Goal: Task Accomplishment & Management: Complete application form

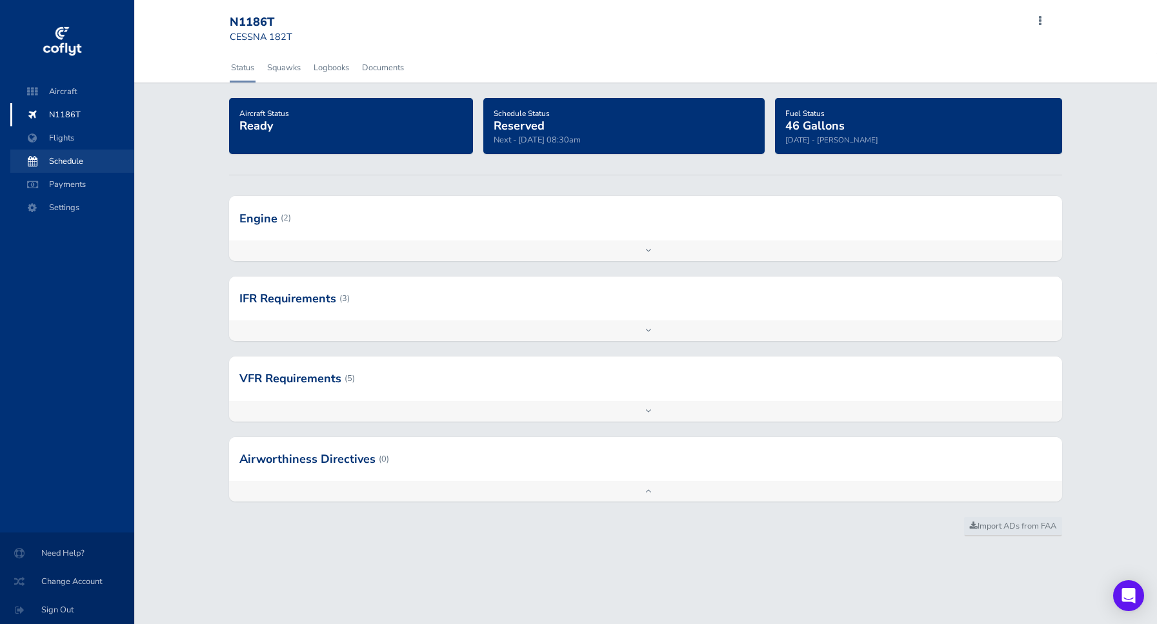
click at [64, 160] on span "Schedule" at bounding box center [72, 161] width 98 height 23
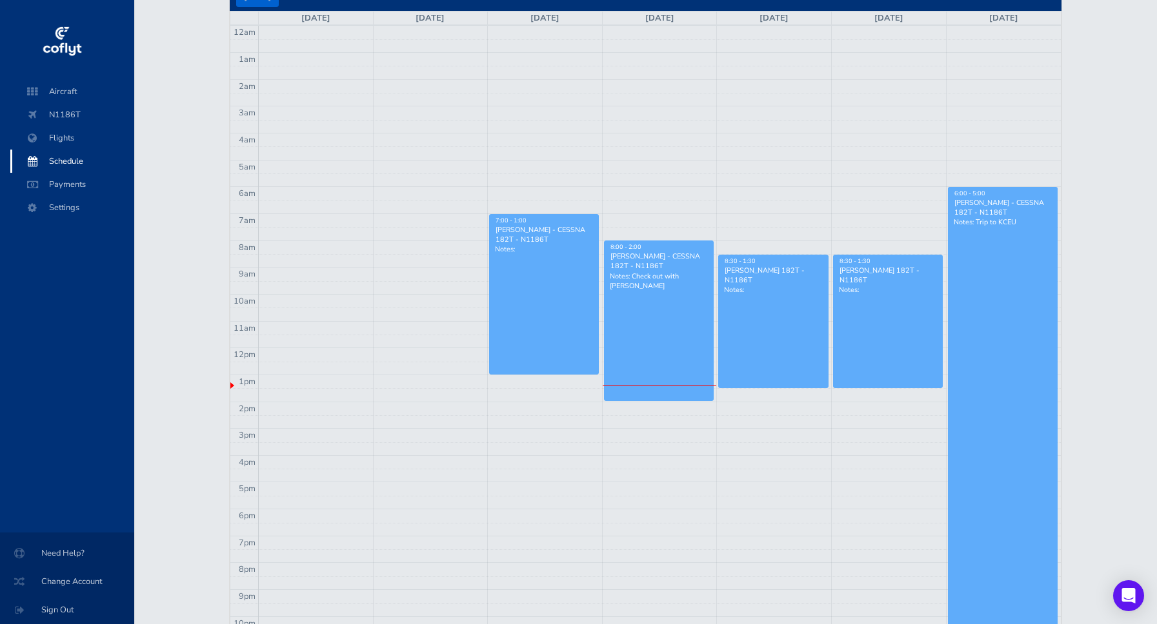
scroll to position [221, 0]
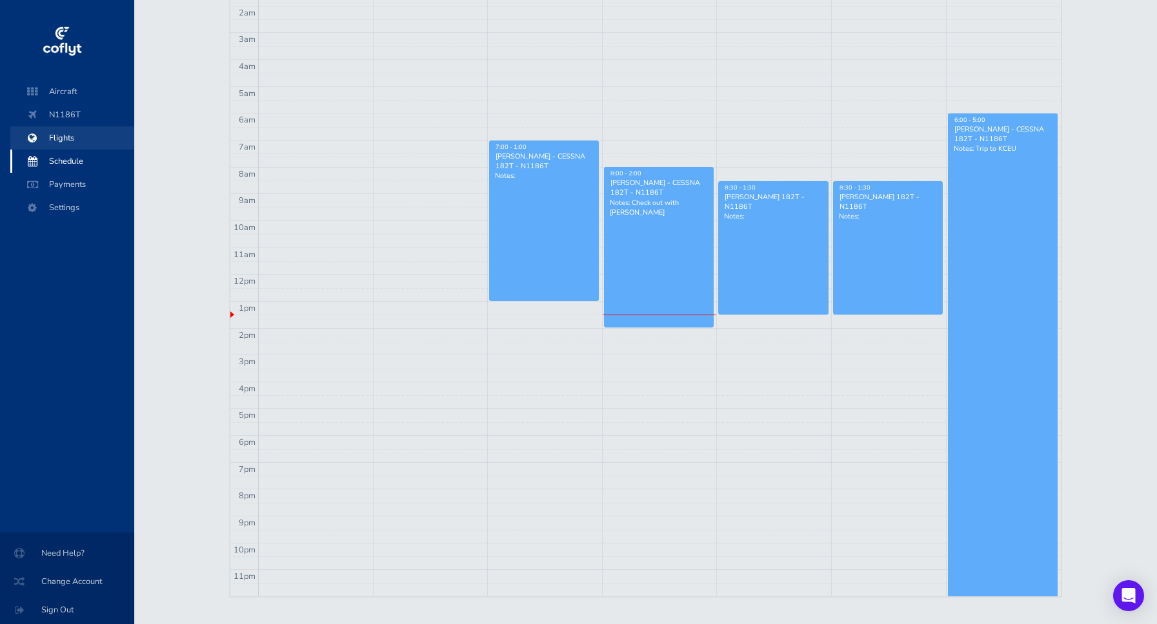
click at [50, 141] on span "Flights" at bounding box center [72, 137] width 98 height 23
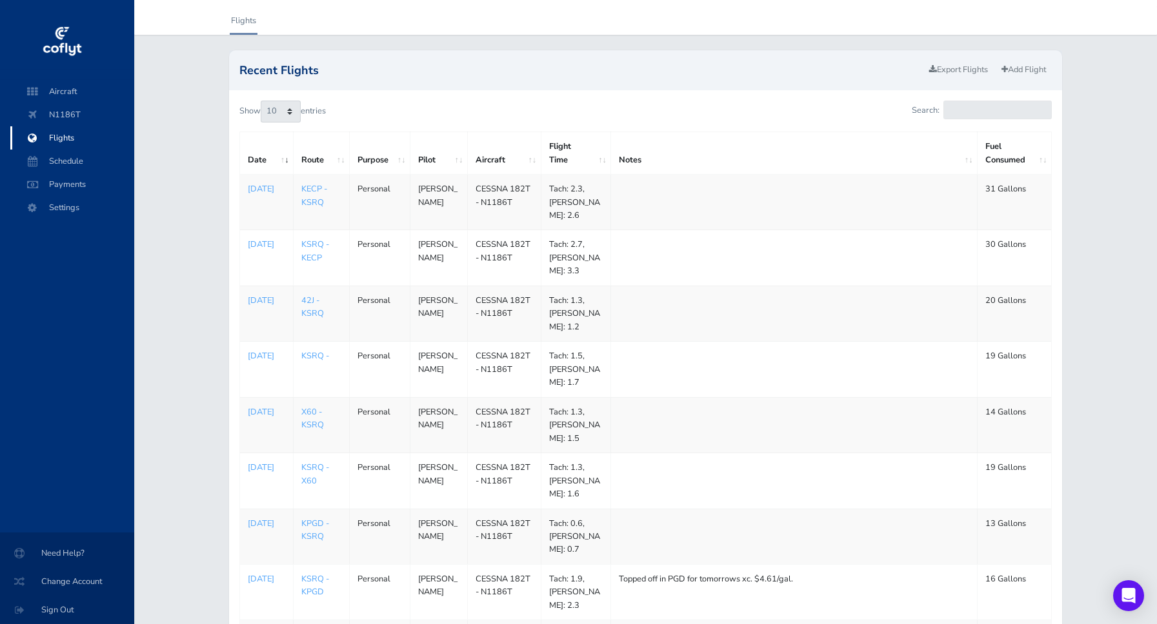
scroll to position [74, 0]
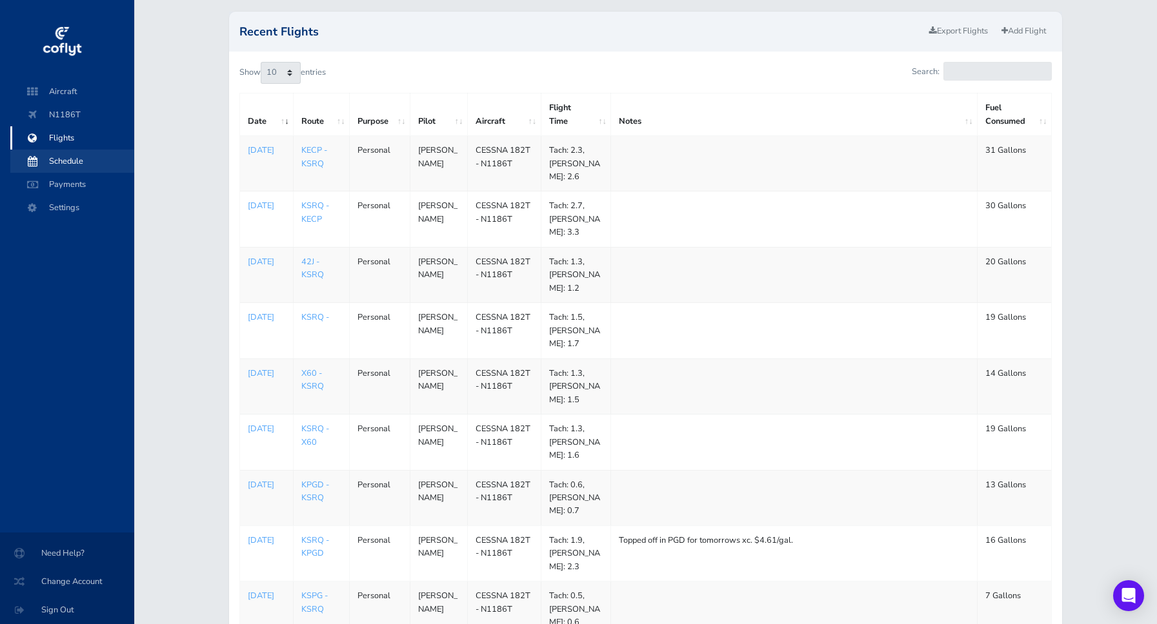
click at [77, 157] on span "Schedule" at bounding box center [72, 161] width 98 height 23
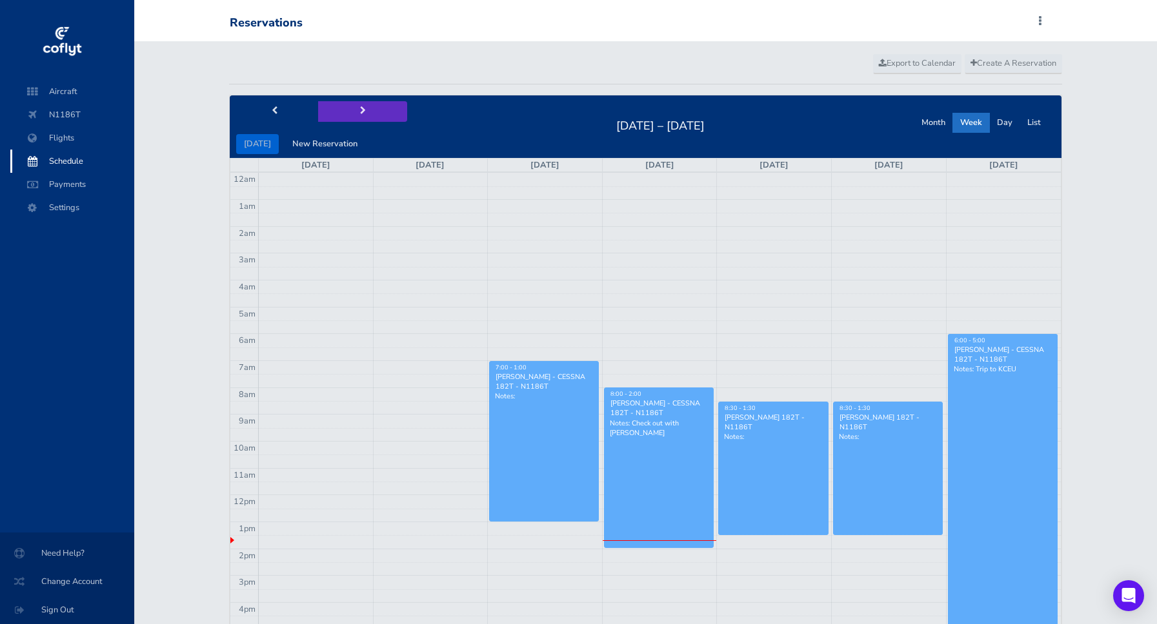
click at [357, 118] on button "next" at bounding box center [362, 111] width 89 height 20
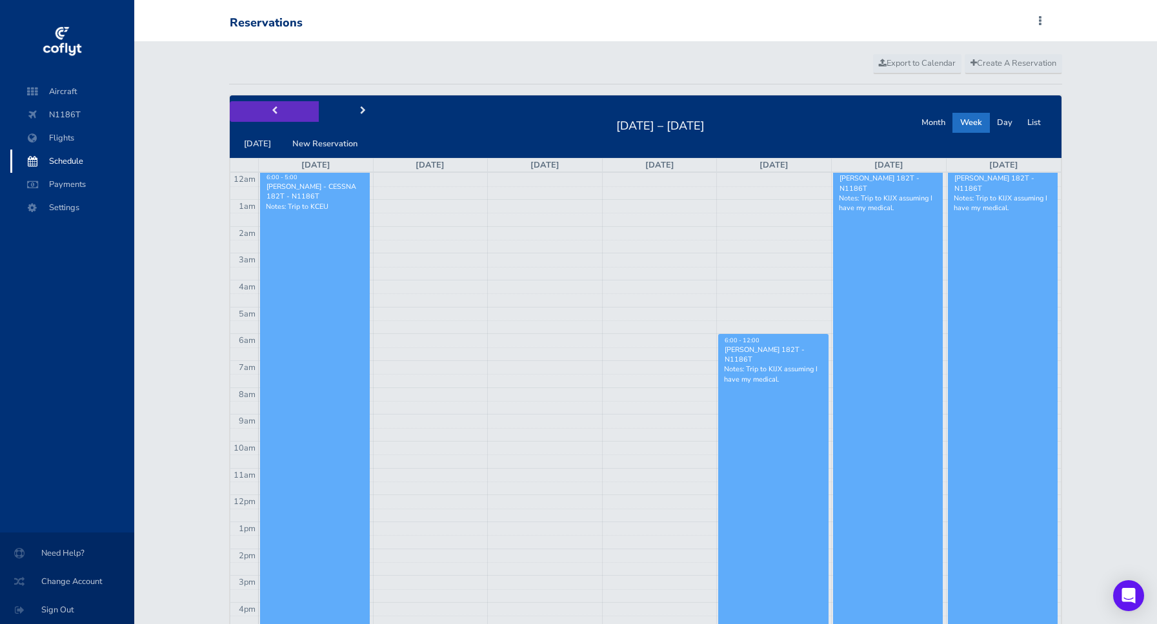
click at [277, 115] on button "prev" at bounding box center [274, 111] width 89 height 20
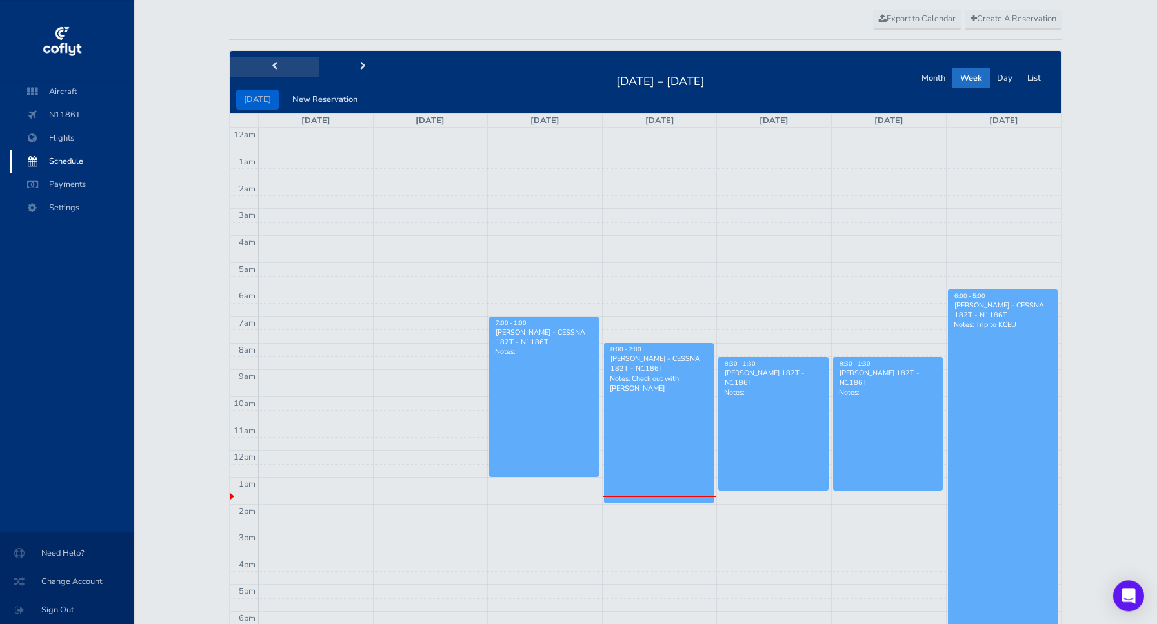
scroll to position [74, 0]
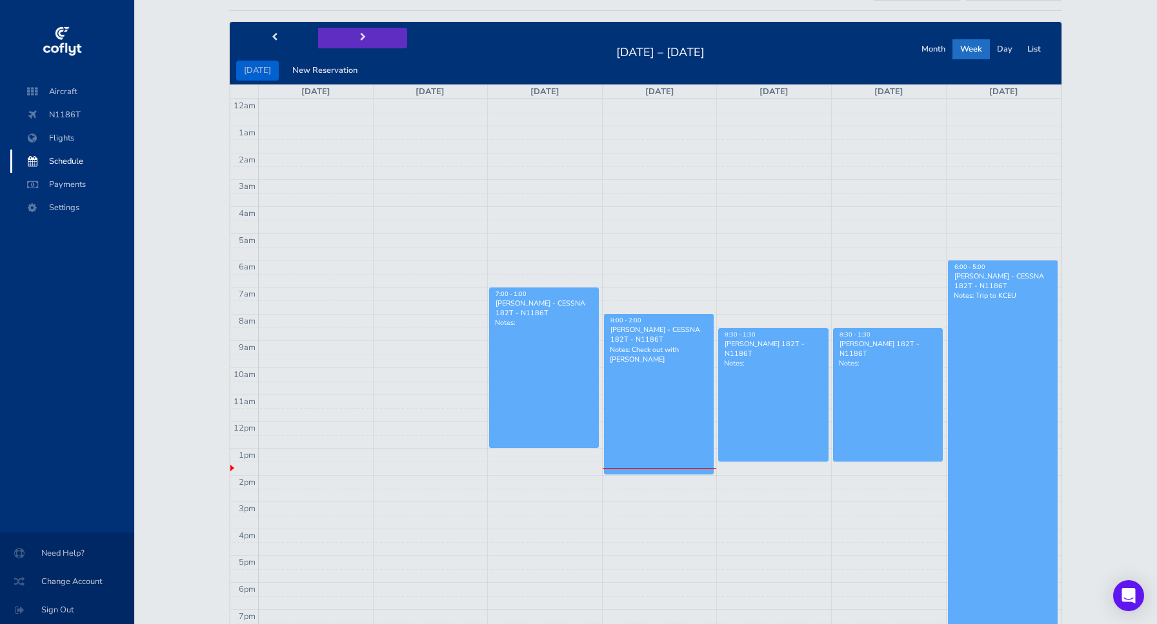
click at [360, 37] on span "next" at bounding box center [363, 38] width 6 height 8
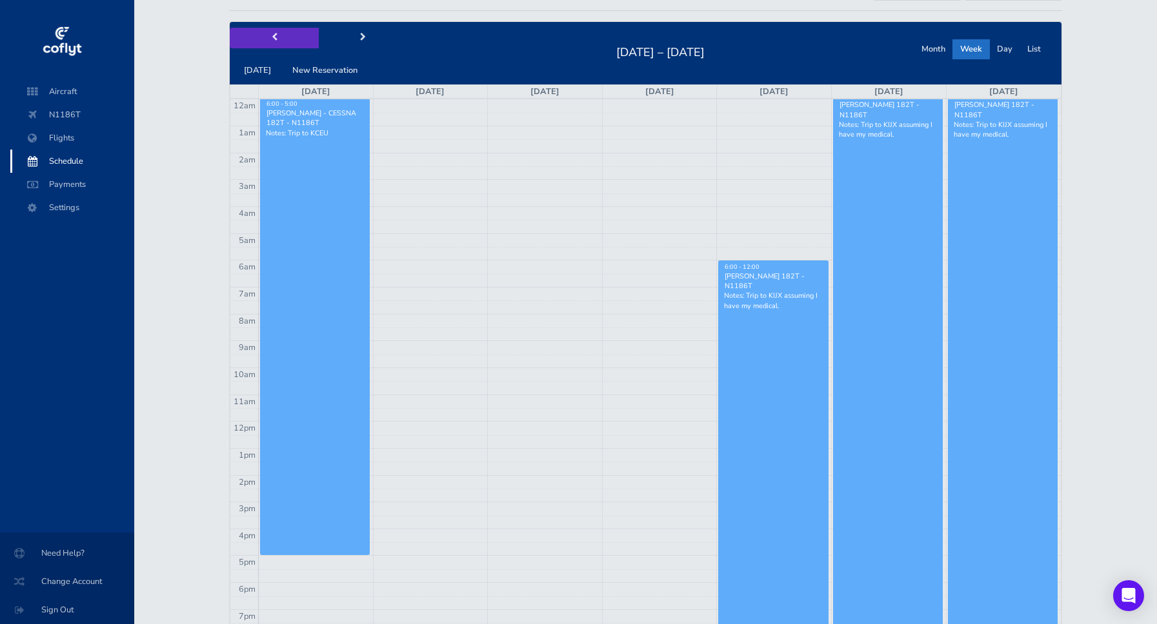
click at [270, 38] on button "prev" at bounding box center [274, 38] width 89 height 20
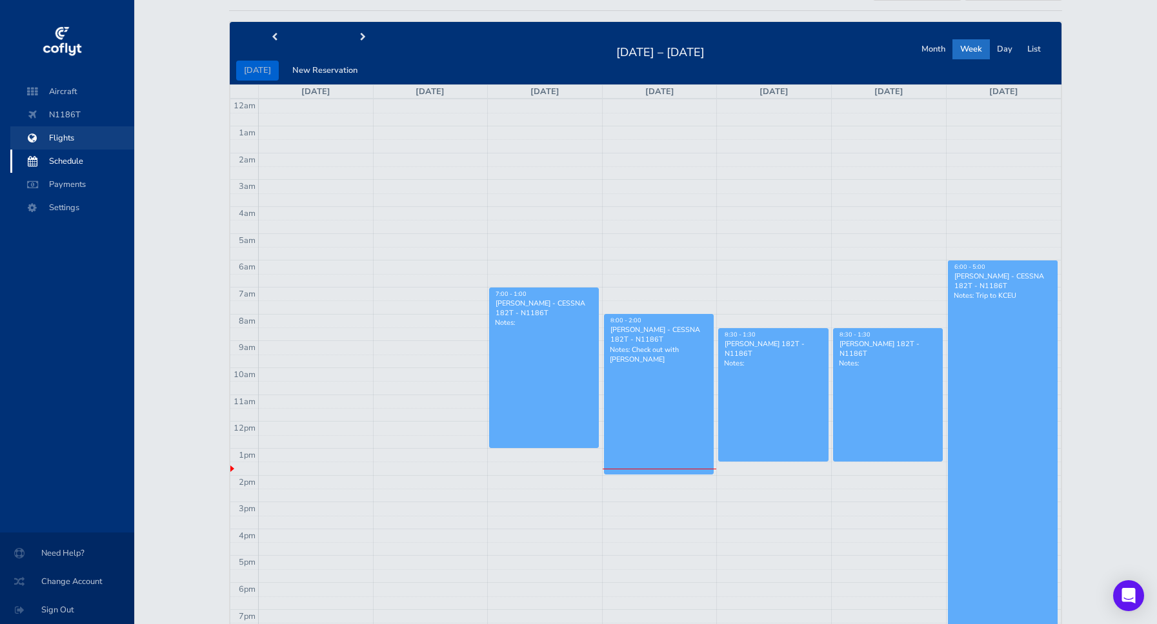
click at [51, 133] on span "Flights" at bounding box center [72, 137] width 98 height 23
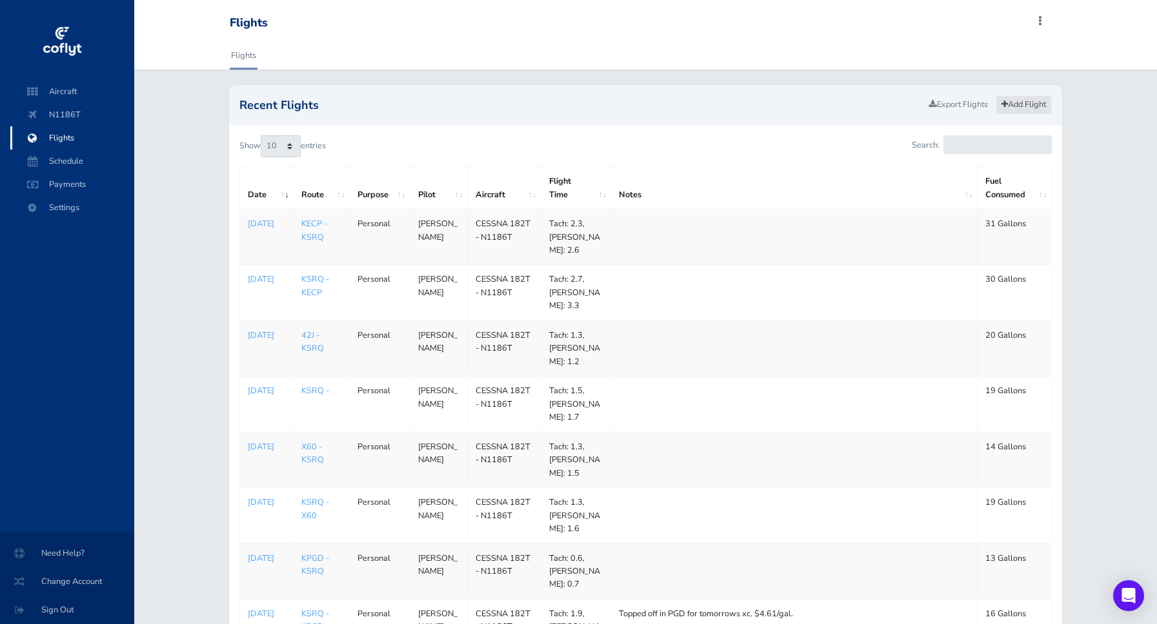
click at [1029, 103] on link "Add Flight" at bounding box center [1023, 104] width 56 height 19
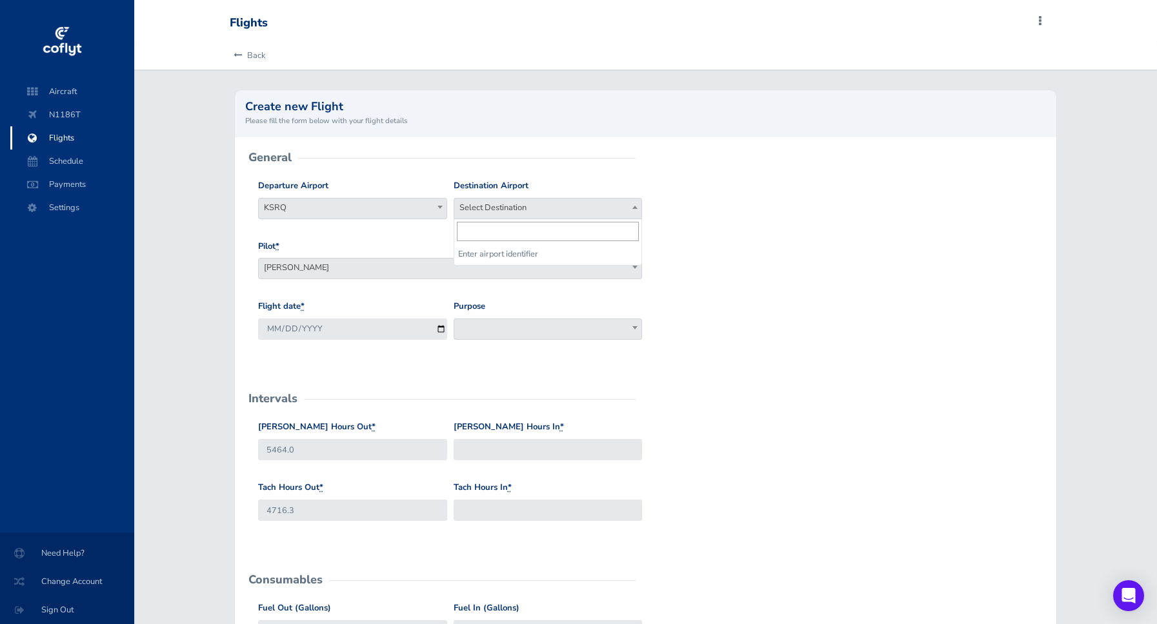
click at [582, 214] on span "Select Destination" at bounding box center [548, 208] width 188 height 18
type input "ksef"
select select "KSEF"
click at [628, 326] on span at bounding box center [547, 329] width 189 height 21
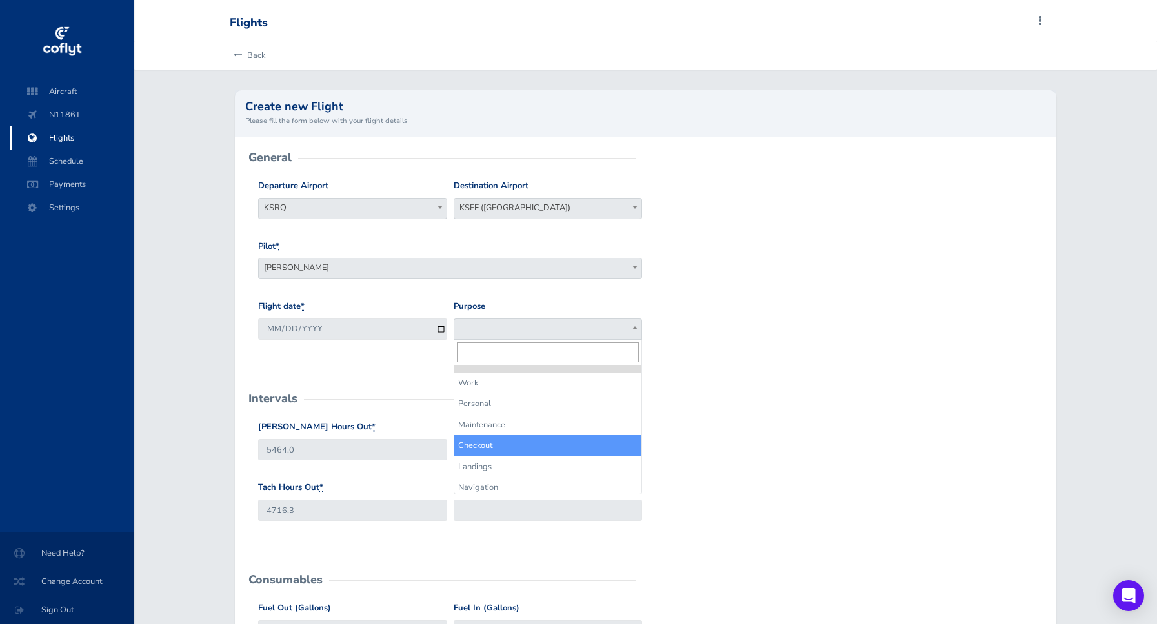
select select "Checkout"
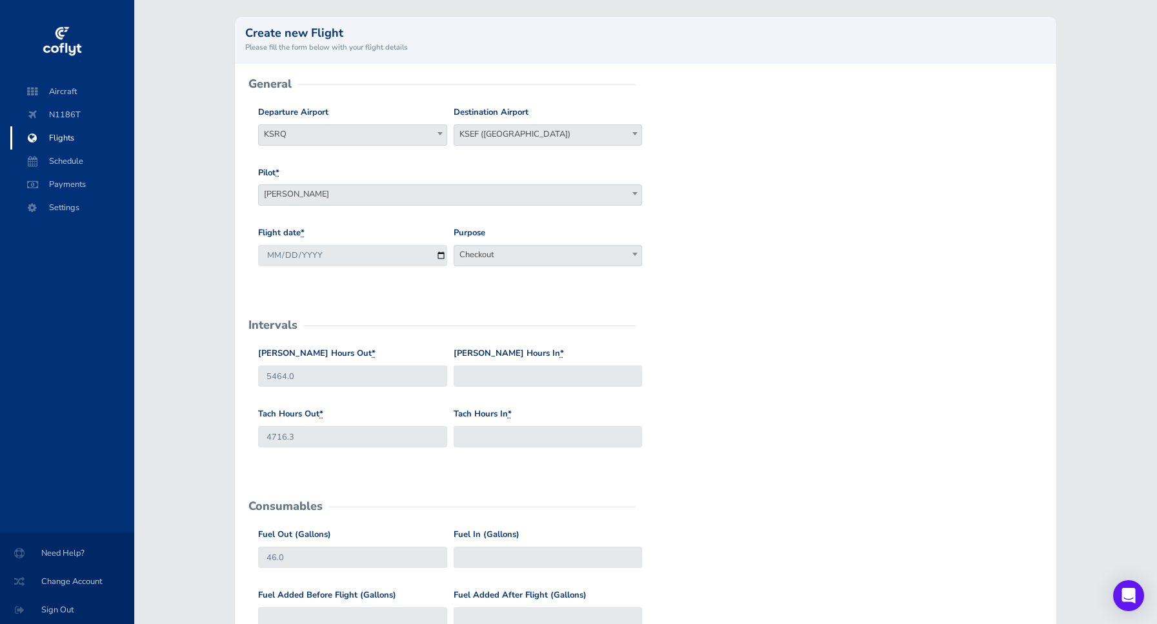
scroll to position [147, 0]
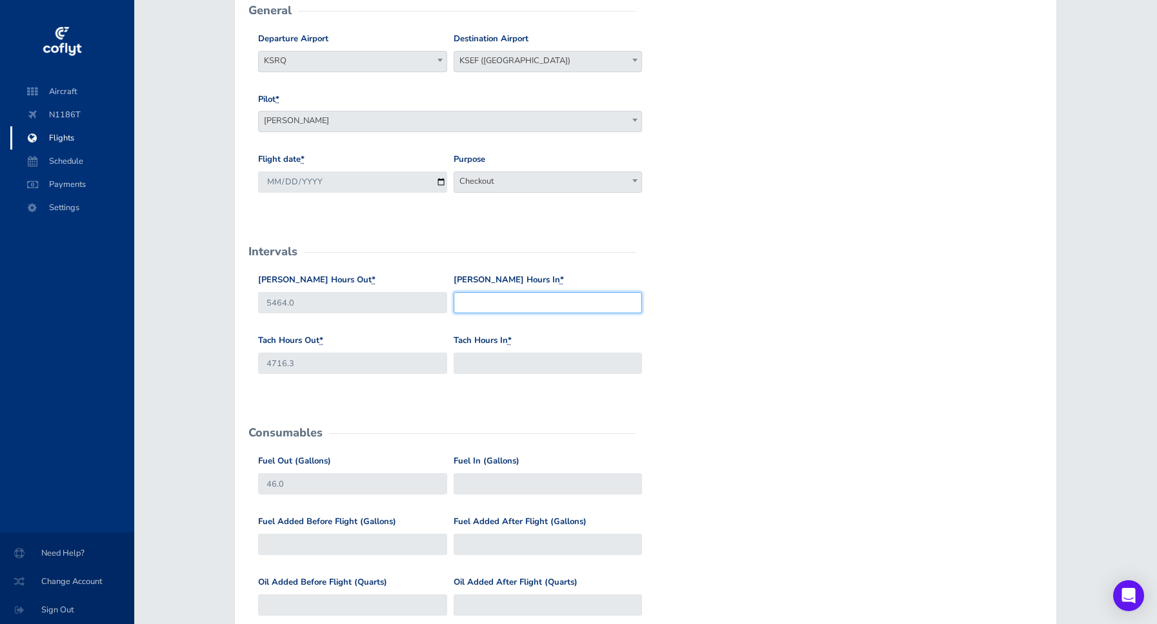
click at [550, 303] on input "Hobbs Hours In *" at bounding box center [547, 302] width 189 height 21
type input "5464.9"
click at [771, 353] on div "Tach Hours Out * 4716.3 Tach Hours In *" at bounding box center [645, 364] width 781 height 61
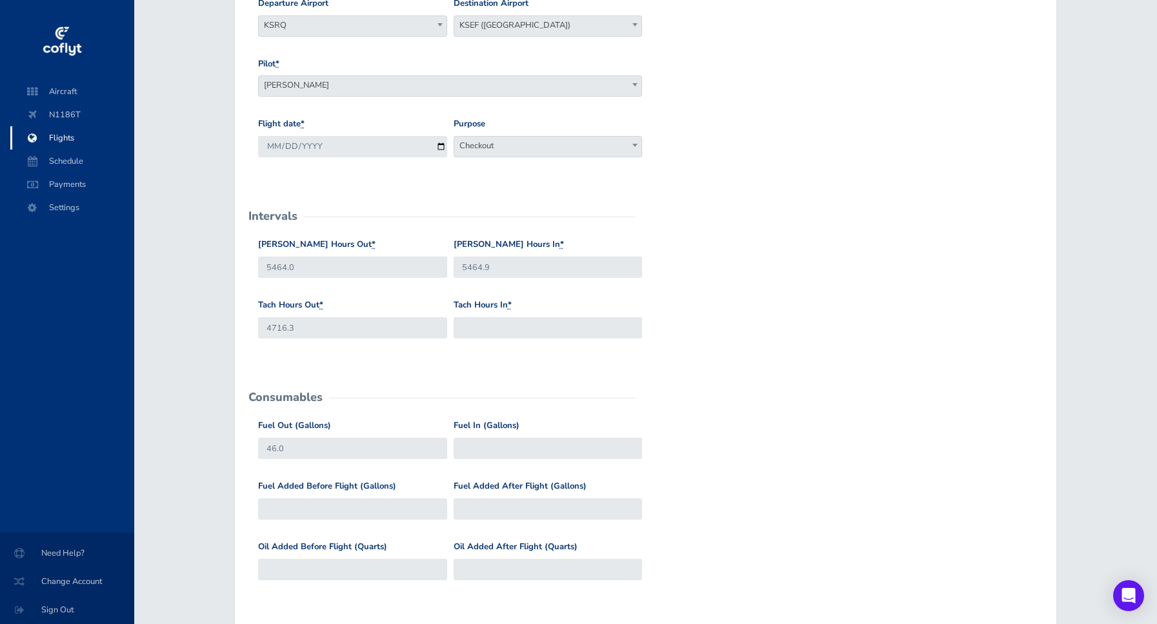
scroll to position [221, 0]
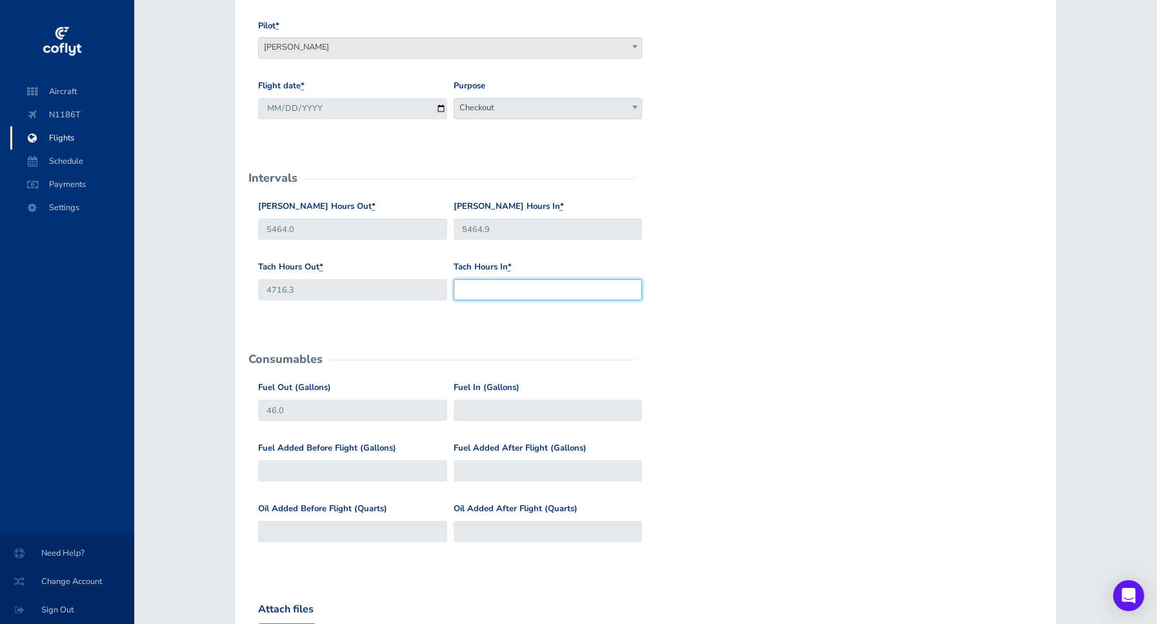
click at [526, 290] on input "Tach Hours In *" at bounding box center [547, 289] width 189 height 21
type input "4717.1"
click at [748, 299] on div "Tach Hours Out * 4716.3 Tach Hours In * 4717.1" at bounding box center [645, 291] width 781 height 61
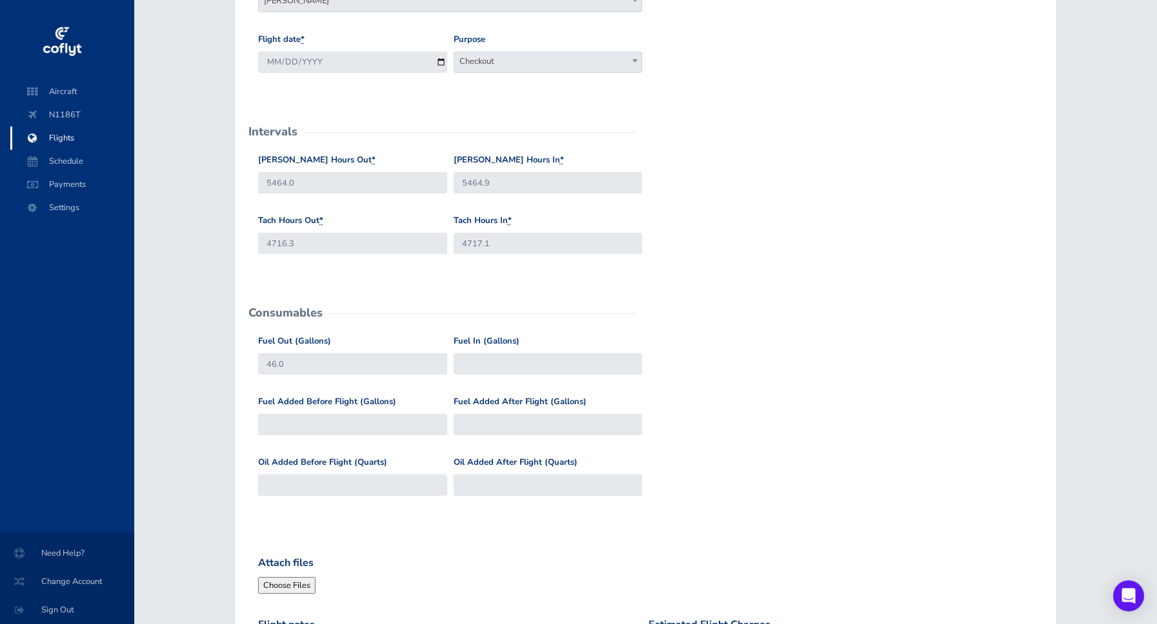
scroll to position [441, 0]
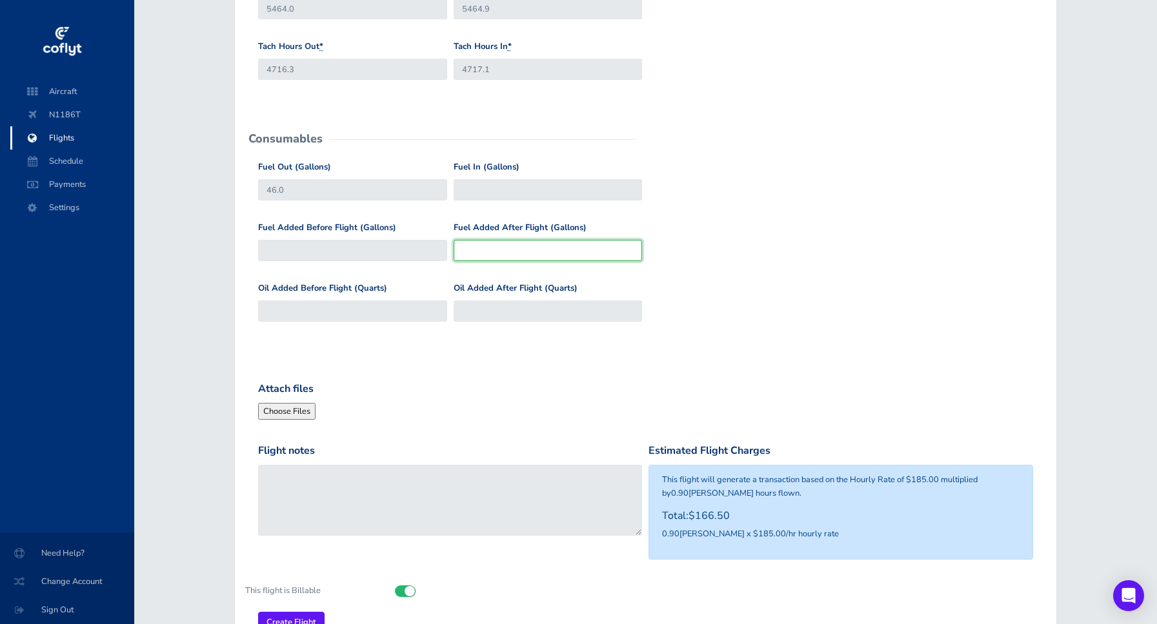
click at [489, 251] on input "Fuel Added After Flight (Gallons)" at bounding box center [547, 250] width 189 height 21
type input "22"
click at [686, 274] on div "Fuel Added Before Flight (Gallons) Fuel Added After Flight (Gallons) 22" at bounding box center [645, 251] width 781 height 61
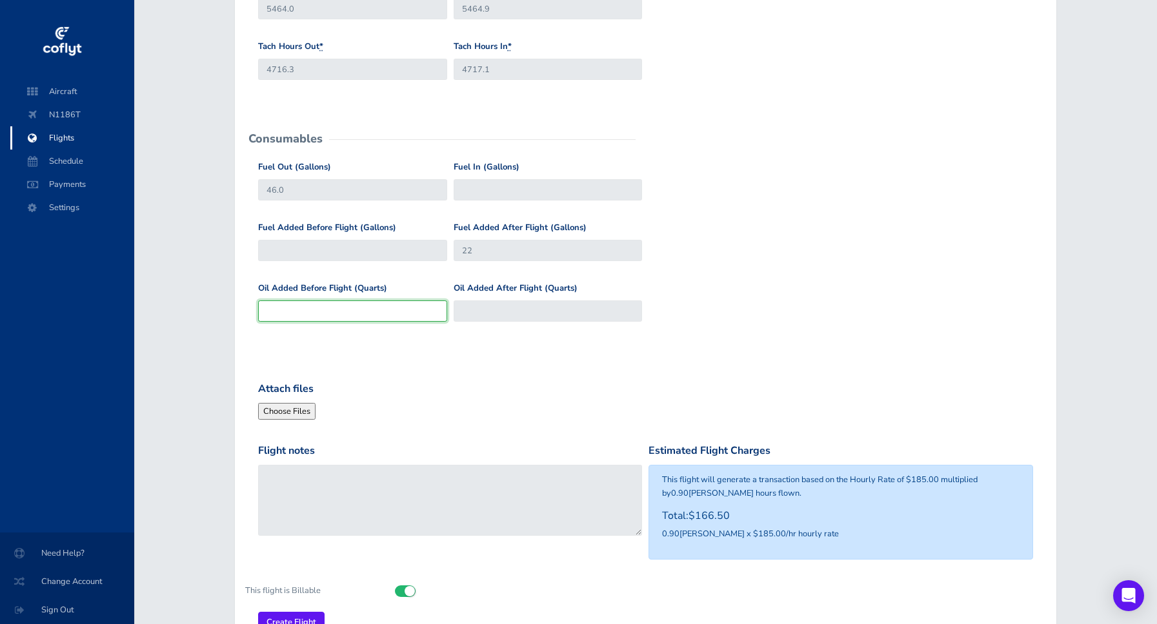
click at [378, 321] on input "Oil Added Before Flight (Quarts)" at bounding box center [352, 311] width 189 height 21
type input "0"
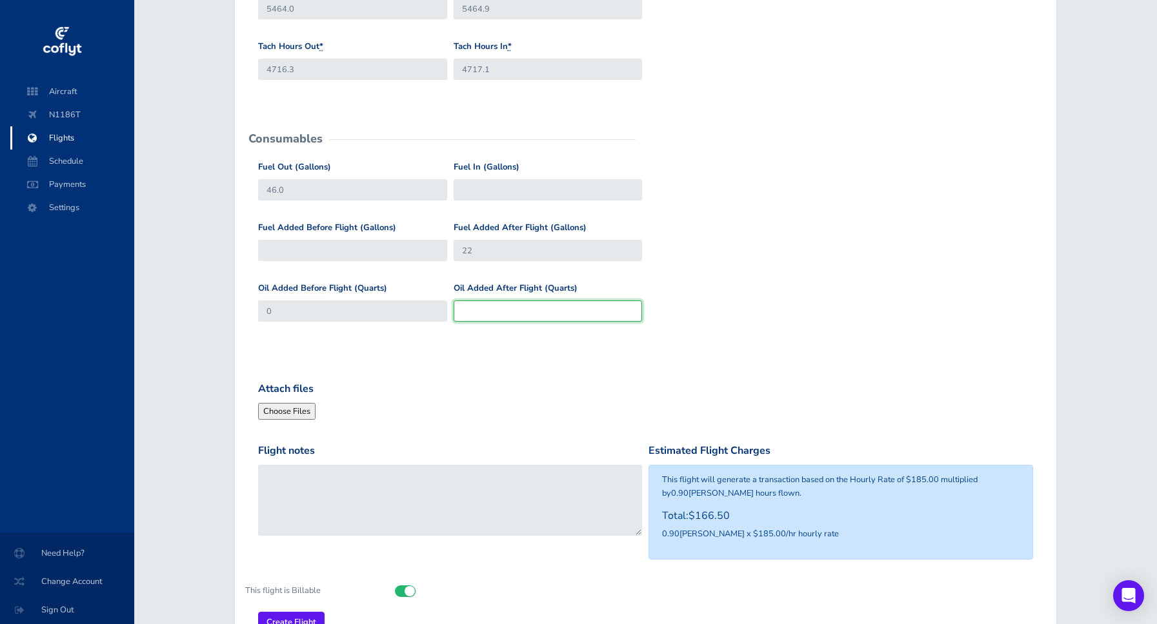
click at [479, 307] on input "Oil Added After Flight (Quarts)" at bounding box center [547, 311] width 189 height 21
type input "0"
click at [695, 193] on div "Fuel Out (Gallons) 46.0 Fuel In (Gallons)" at bounding box center [645, 191] width 781 height 61
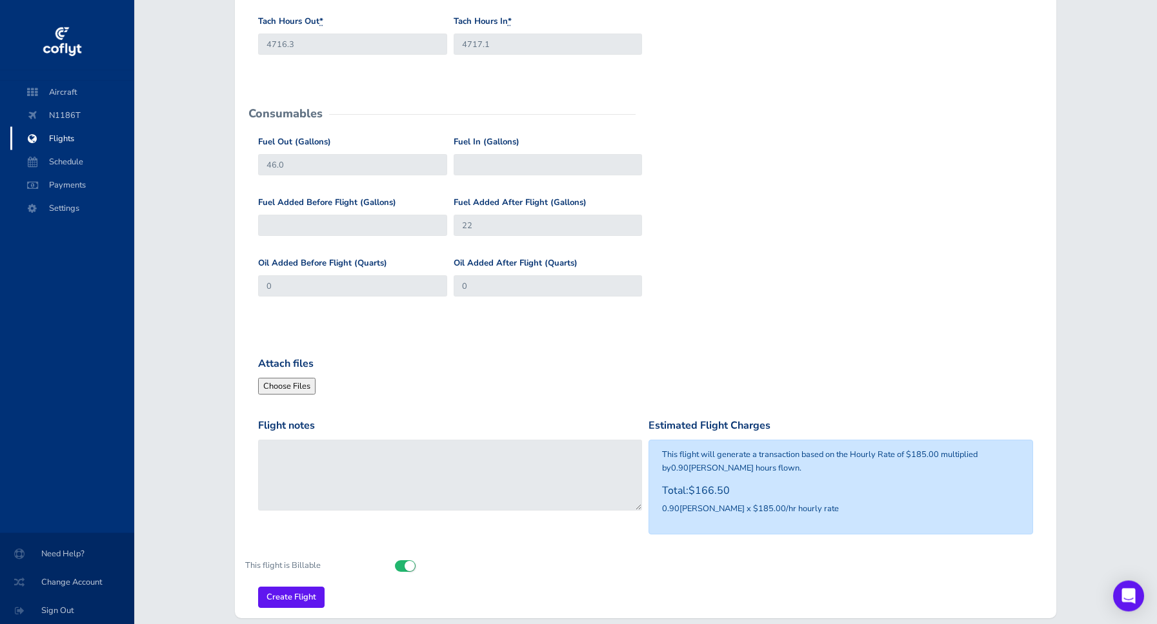
scroll to position [515, 0]
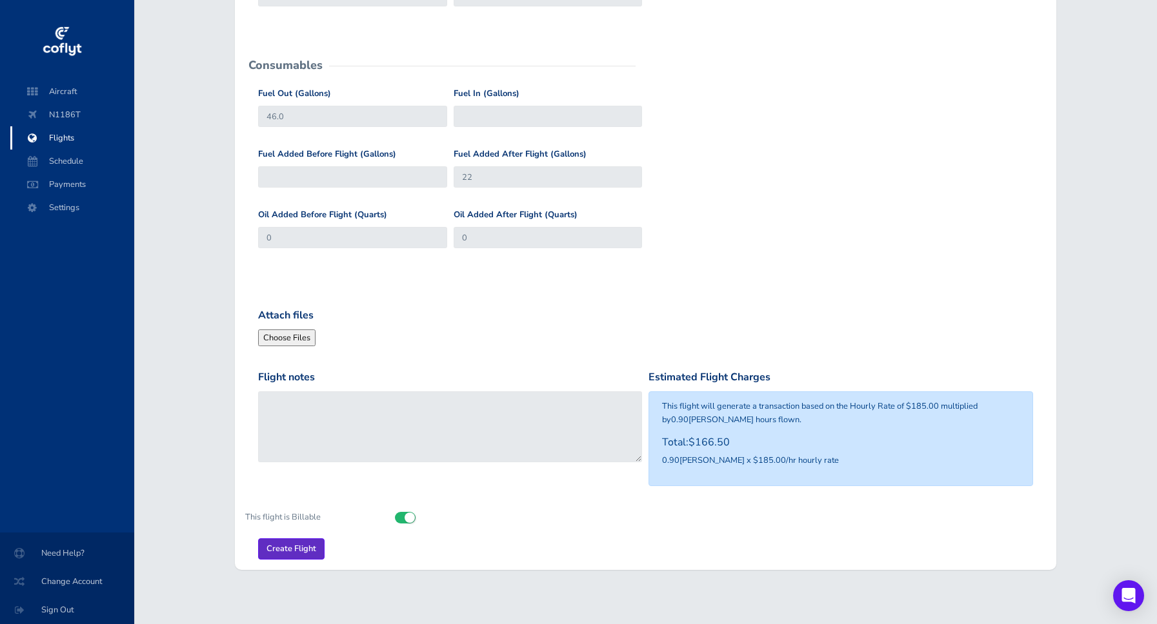
click at [287, 550] on input "Create Flight" at bounding box center [291, 549] width 66 height 21
type input "32"
click at [285, 548] on input "Create Flight" at bounding box center [291, 549] width 66 height 21
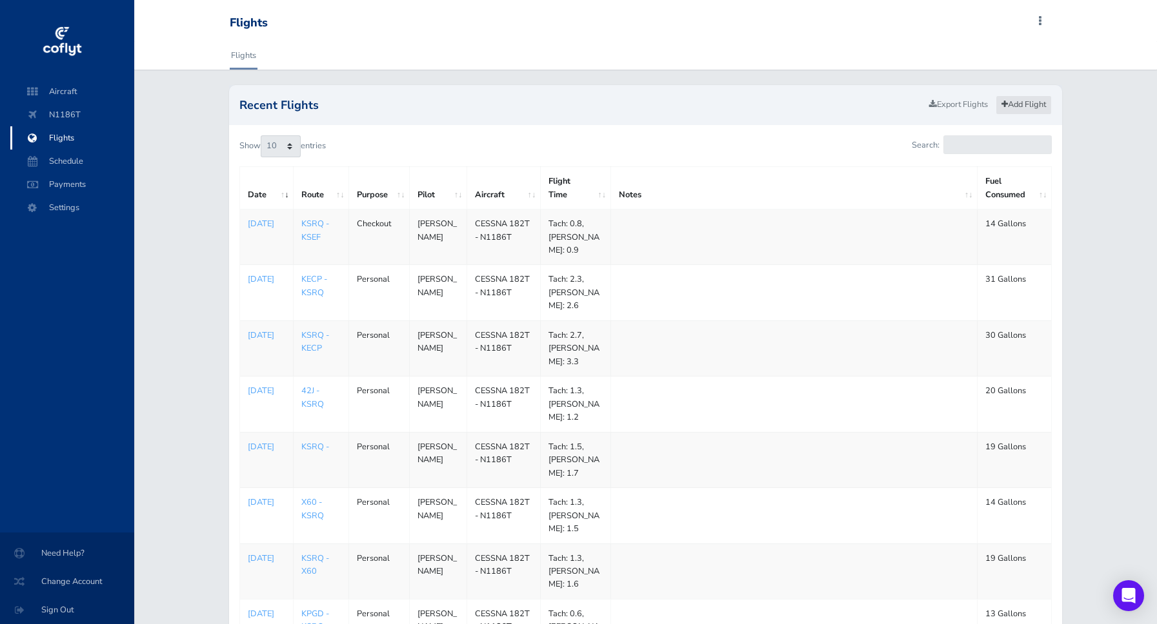
click at [1024, 101] on link "Add Flight" at bounding box center [1023, 104] width 56 height 19
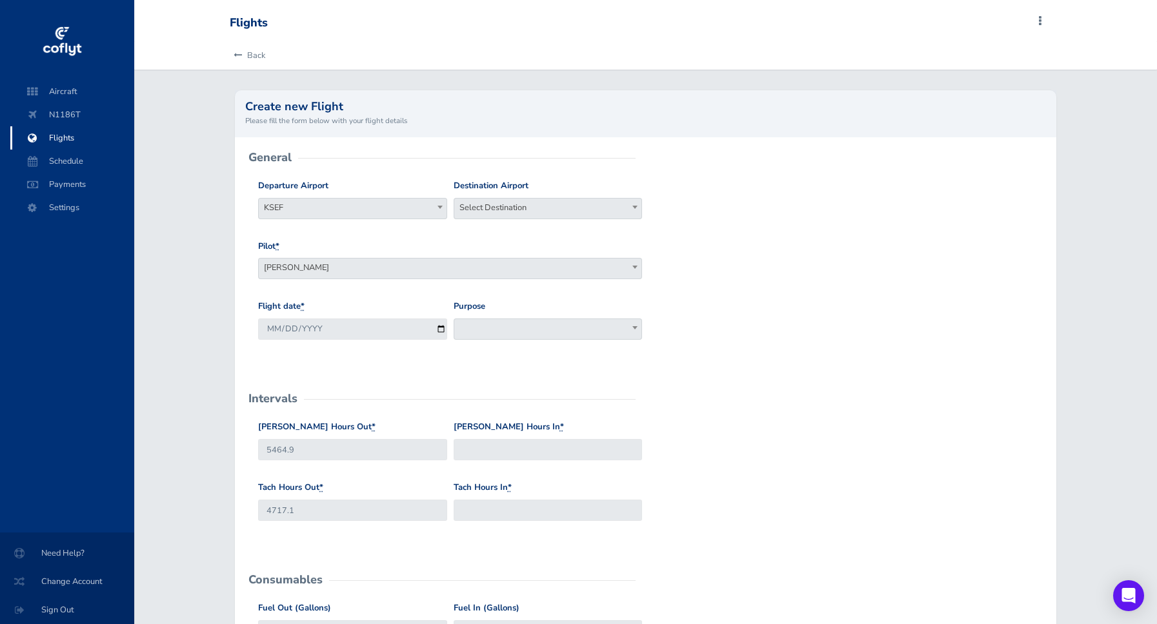
click at [633, 208] on b at bounding box center [634, 207] width 5 height 3
type input "ksrq"
select select "KSRQ"
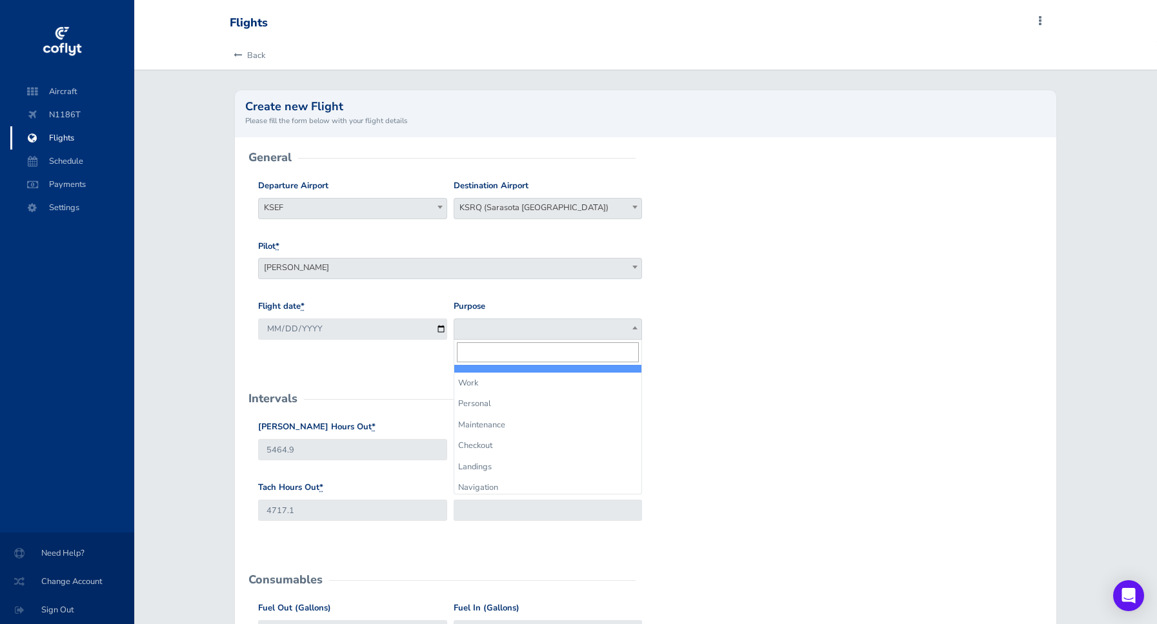
click at [637, 327] on b at bounding box center [634, 327] width 5 height 3
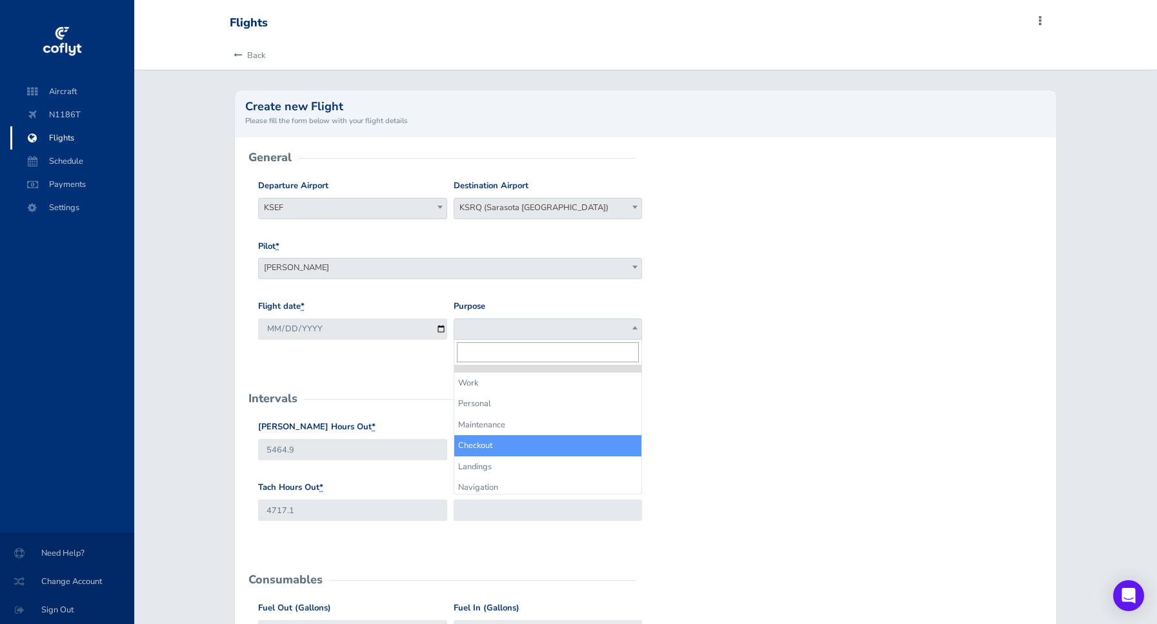
select select "Checkout"
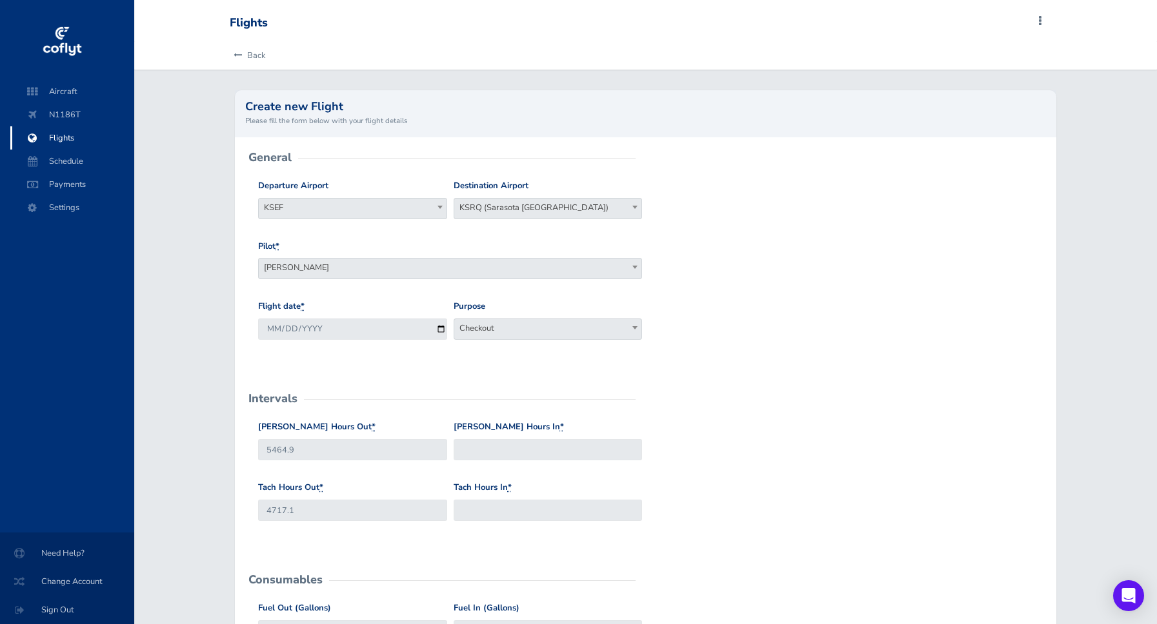
click at [641, 323] on span at bounding box center [634, 327] width 13 height 17
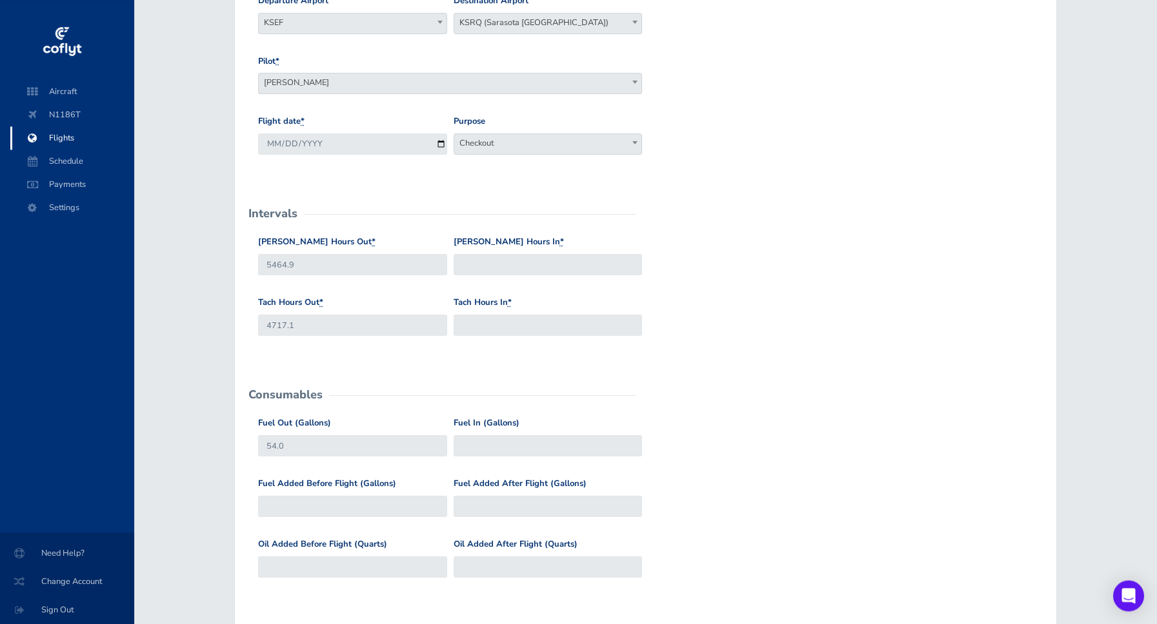
scroll to position [221, 0]
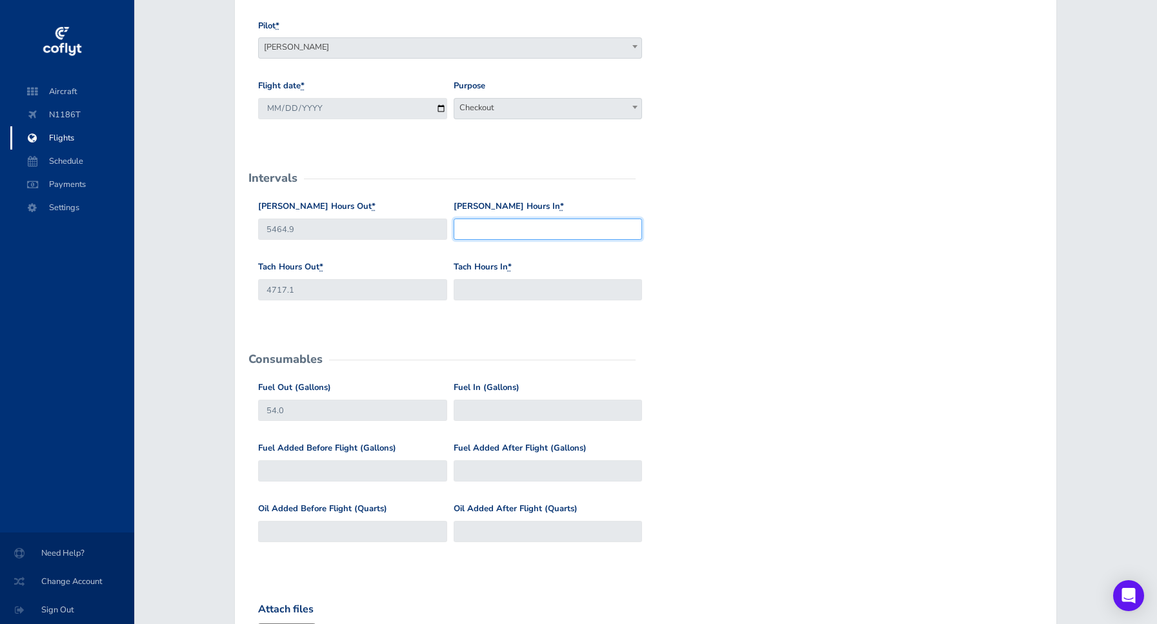
click at [517, 238] on input "Hobbs Hours In *" at bounding box center [547, 229] width 189 height 21
type input "5465.8"
click at [486, 294] on input "Tach Hours In *" at bounding box center [547, 289] width 189 height 21
type input "4717.8"
click at [735, 280] on div "Tach Hours Out * 4717.1 Tach Hours In * 4717.8" at bounding box center [645, 291] width 781 height 61
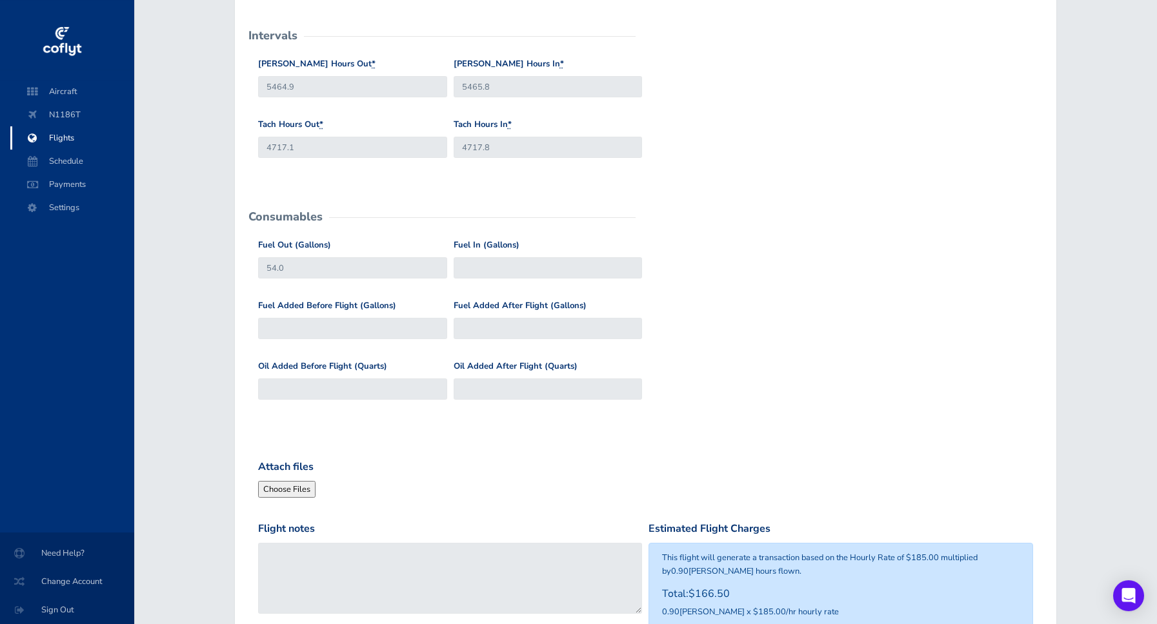
scroll to position [368, 0]
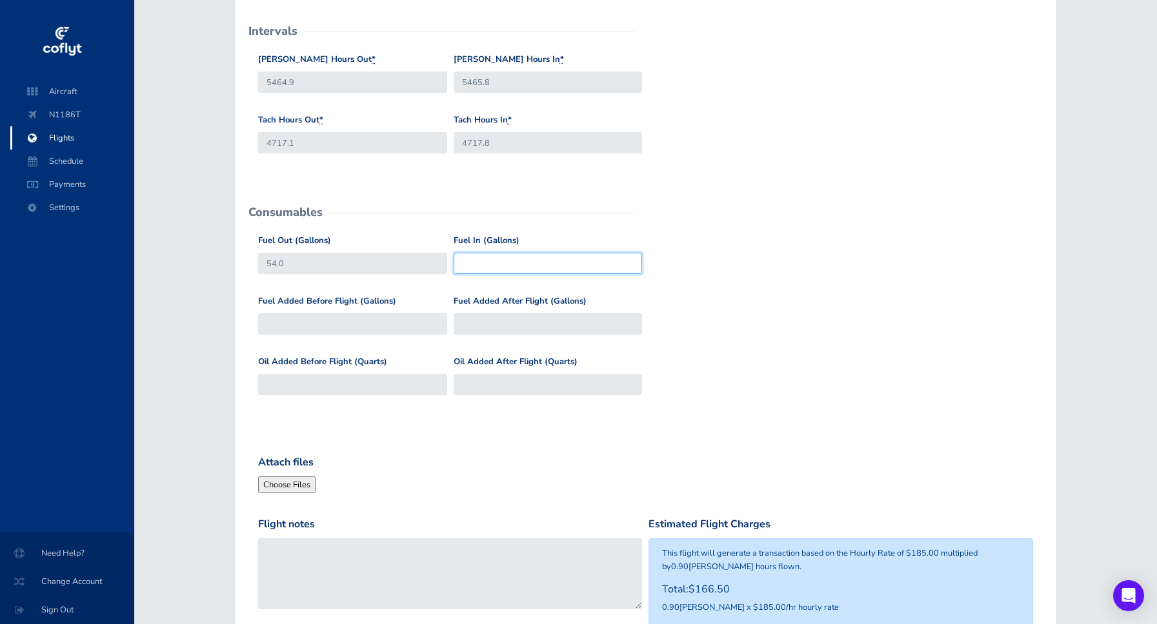
click at [493, 263] on input "Fuel In (Gallons)" at bounding box center [547, 263] width 189 height 21
type input "0"
click at [673, 294] on div "Fuel Out (Gallons) 54.0 Fuel In (Gallons) 0" at bounding box center [645, 264] width 781 height 61
click at [519, 259] on input "0" at bounding box center [547, 263] width 189 height 21
type input "52"
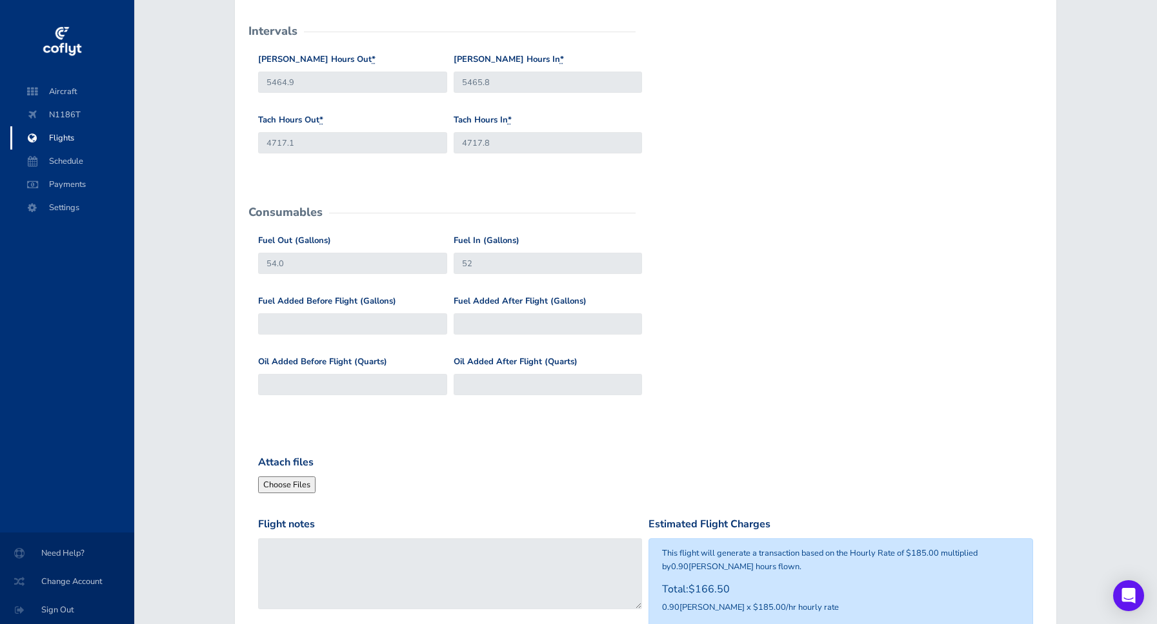
click at [704, 300] on div "Fuel Added Before Flight (Gallons) Fuel Added After Flight (Gallons)" at bounding box center [645, 325] width 781 height 61
click at [462, 324] on input "Fuel Added After Flight (Gallons)" at bounding box center [547, 324] width 189 height 21
type input "0"
click at [720, 328] on div "Fuel Added Before Flight (Gallons) Fuel Added After Flight (Gallons) 0" at bounding box center [645, 325] width 781 height 61
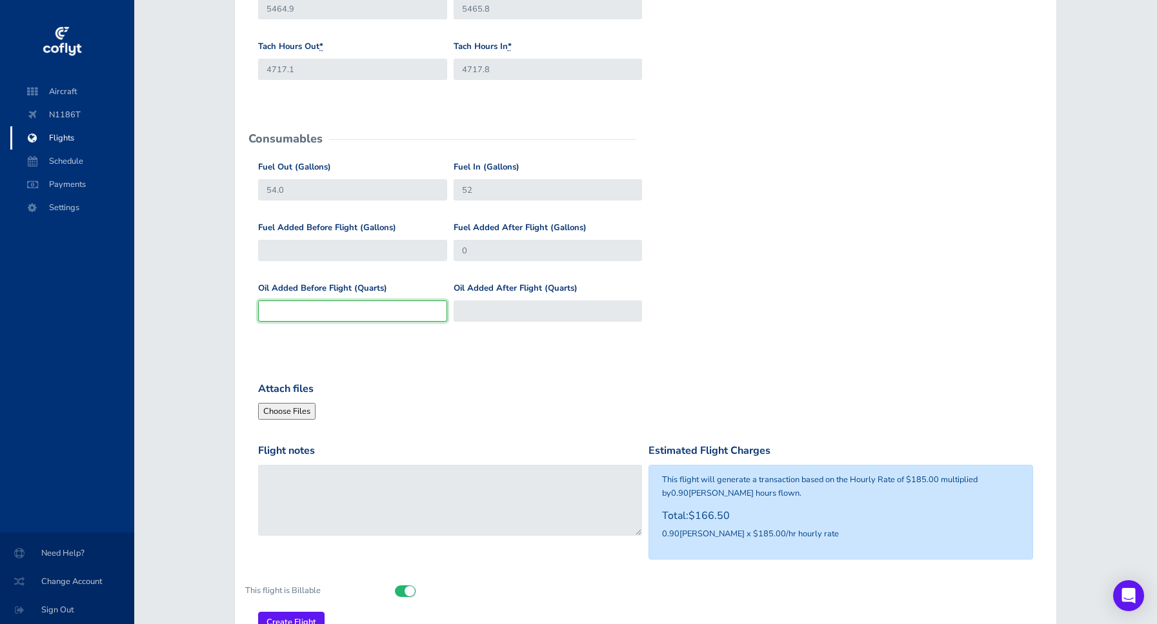
click at [322, 303] on input "Oil Added Before Flight (Quarts)" at bounding box center [352, 311] width 189 height 21
type input "0"
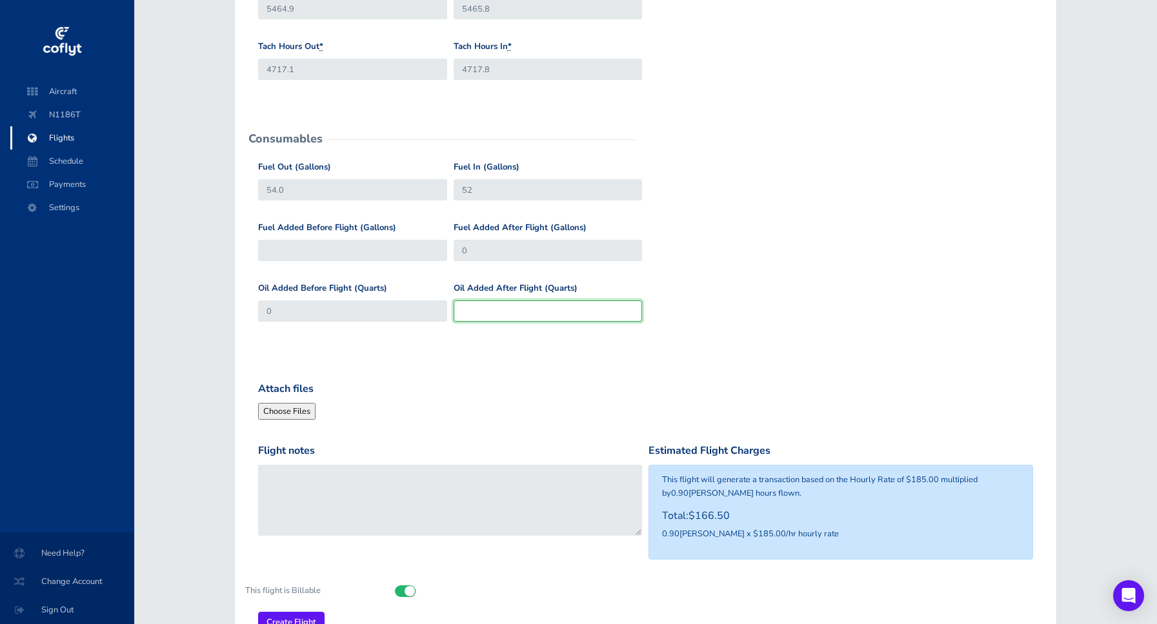
click at [503, 312] on input "Oil Added After Flight (Quarts)" at bounding box center [547, 311] width 189 height 21
type input "0"
click at [481, 359] on form "General Departure Airport Select Departure KSEF KSEF Destination Airport Select…" at bounding box center [645, 175] width 801 height 917
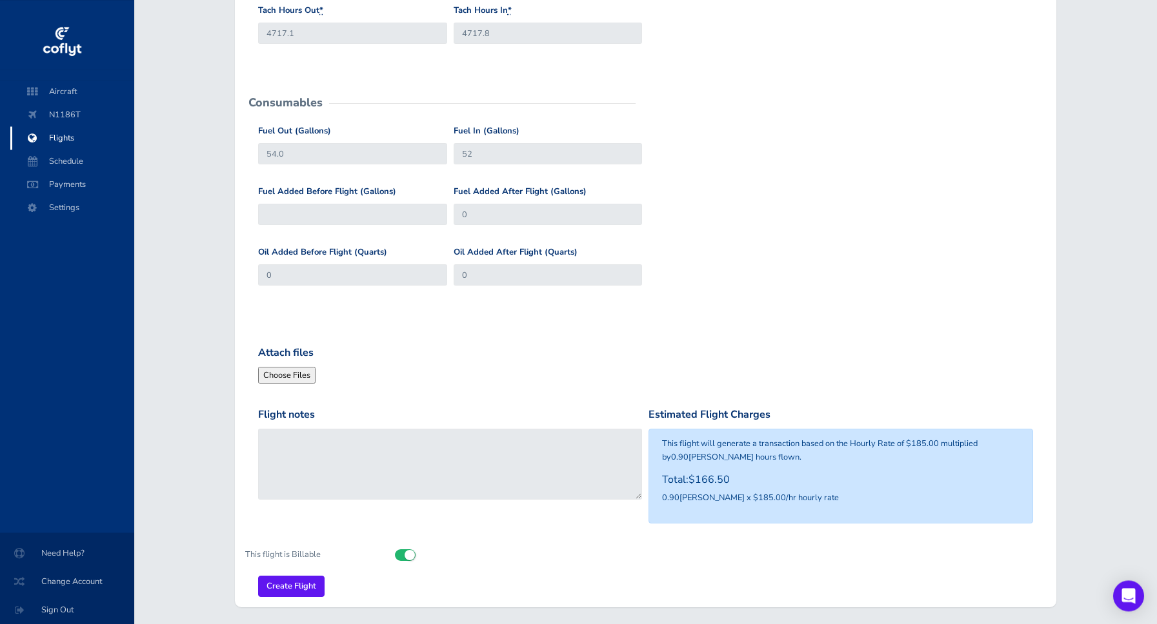
scroll to position [523, 0]
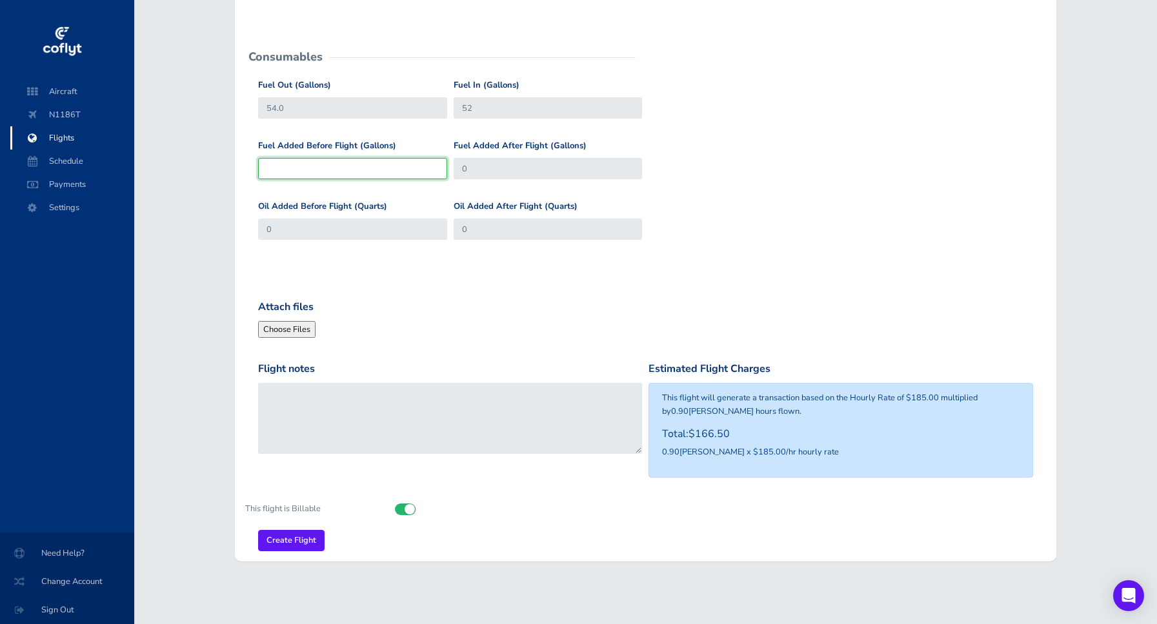
click at [281, 170] on input "Fuel Added Before Flight (Gallons)" at bounding box center [352, 168] width 189 height 21
type input "2"
type input "56"
type input "22"
type input "76"
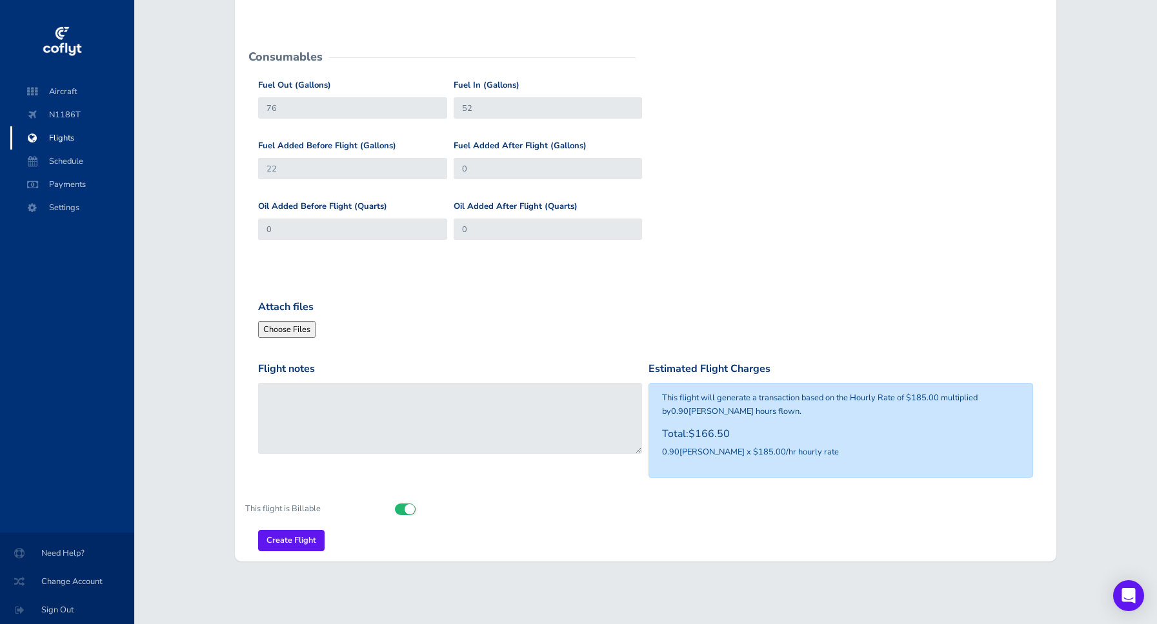
click at [384, 299] on form "General Departure Airport Select Departure KSEF KSEF Destination Airport Select…" at bounding box center [645, 93] width 801 height 917
click at [311, 168] on input "22" at bounding box center [352, 168] width 189 height 21
type input "220"
type input "274"
type input "22"
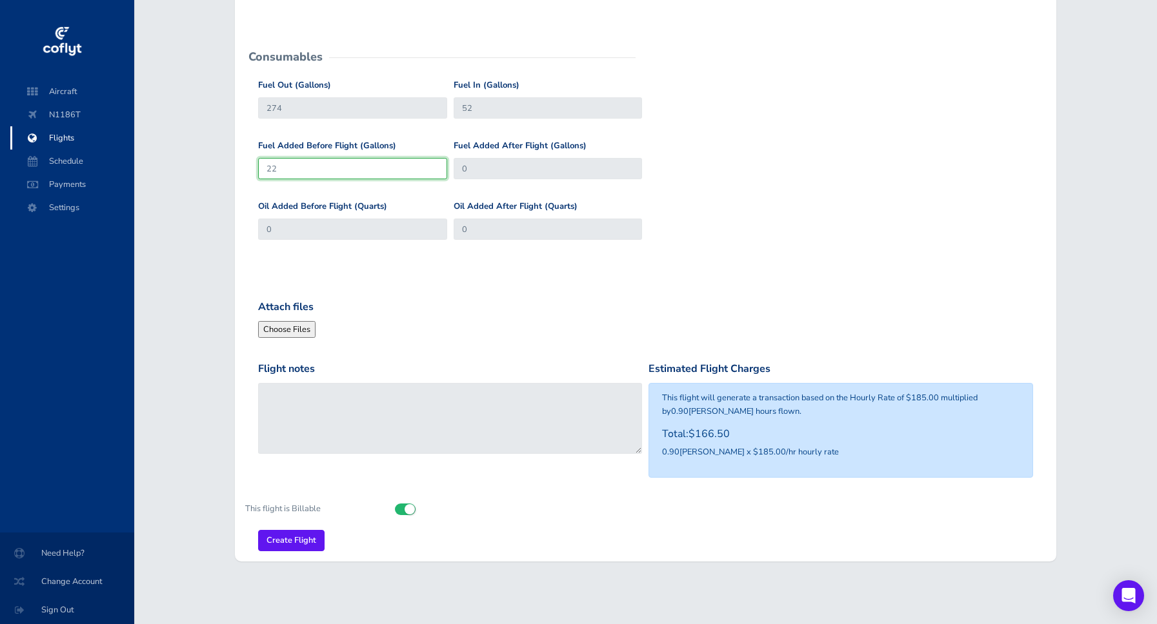
type input "76"
type input "2"
type input "56"
type input "54"
type input "0"
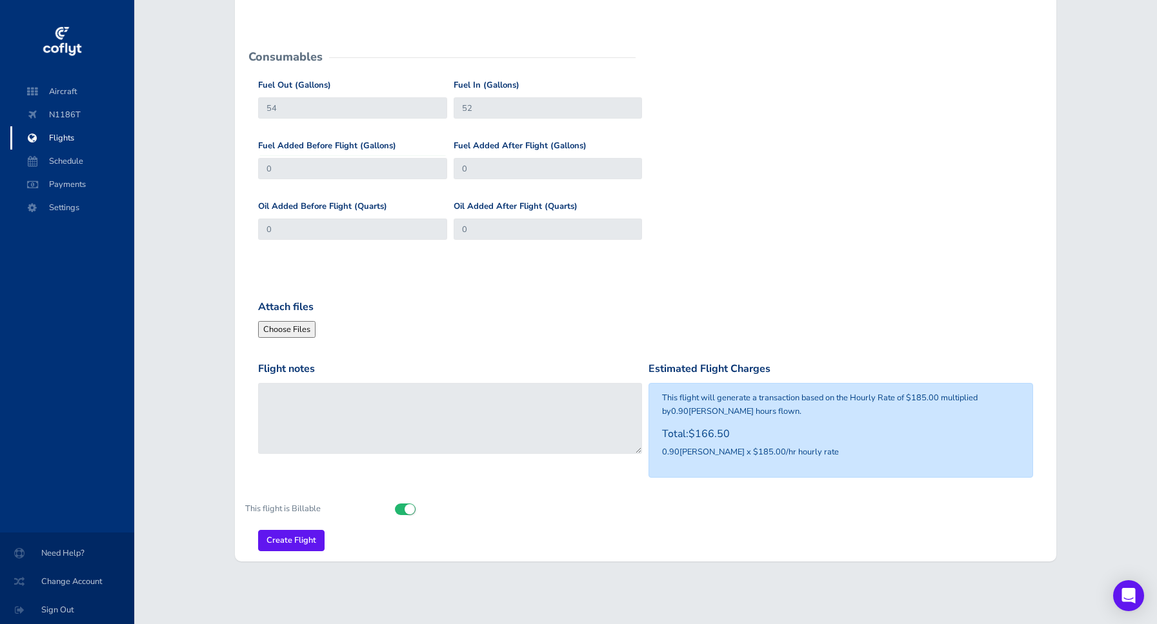
click at [404, 267] on form "General Departure Airport Select Departure KSEF KSEF Destination Airport Select…" at bounding box center [645, 93] width 801 height 917
click at [290, 541] on input "Create Flight" at bounding box center [291, 540] width 66 height 21
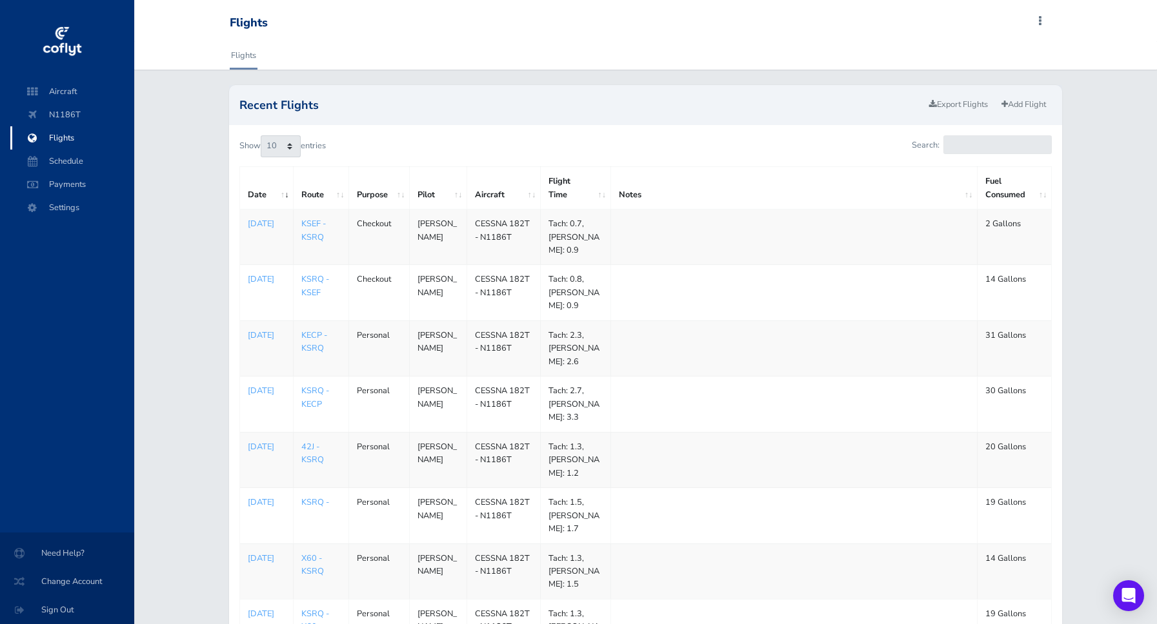
click at [1010, 279] on td "14 Gallons" at bounding box center [1014, 292] width 74 height 55
click at [1039, 23] on div "Flights Add Squawk Add Flight Add Reservation P Profile Settings Users Aircraft…" at bounding box center [643, 23] width 826 height 25
click at [1039, 24] on span at bounding box center [1039, 21] width 15 height 18
click at [870, 41] on div "Flights" at bounding box center [645, 55] width 852 height 28
click at [239, 54] on link "Flights" at bounding box center [244, 55] width 28 height 28
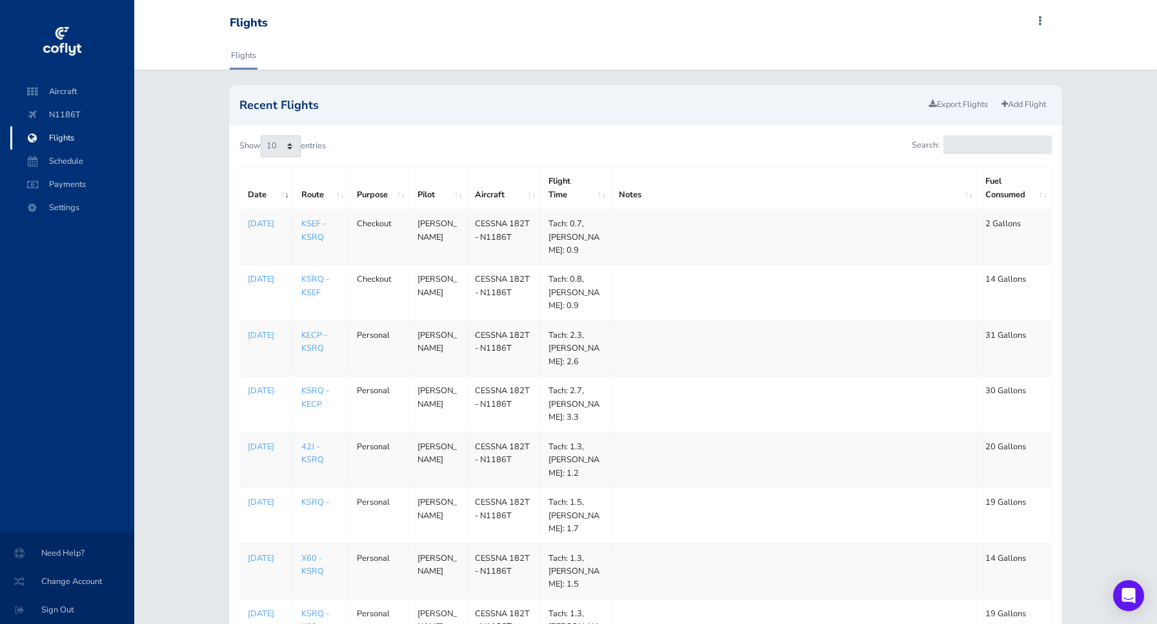
click at [261, 282] on p "[DATE]" at bounding box center [266, 279] width 37 height 13
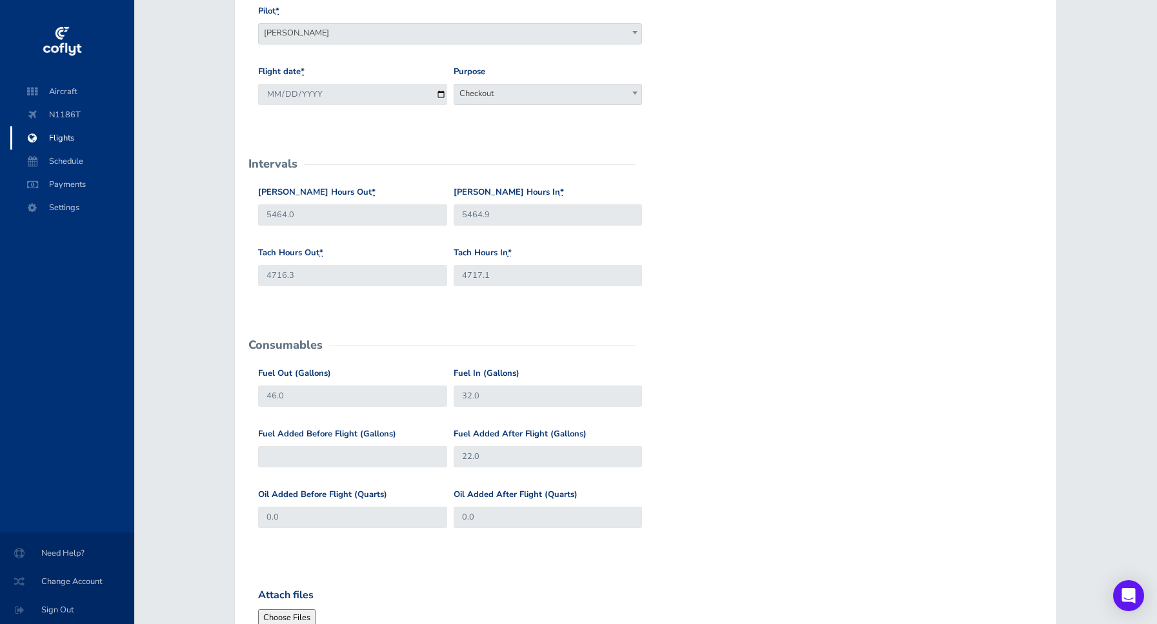
scroll to position [294, 0]
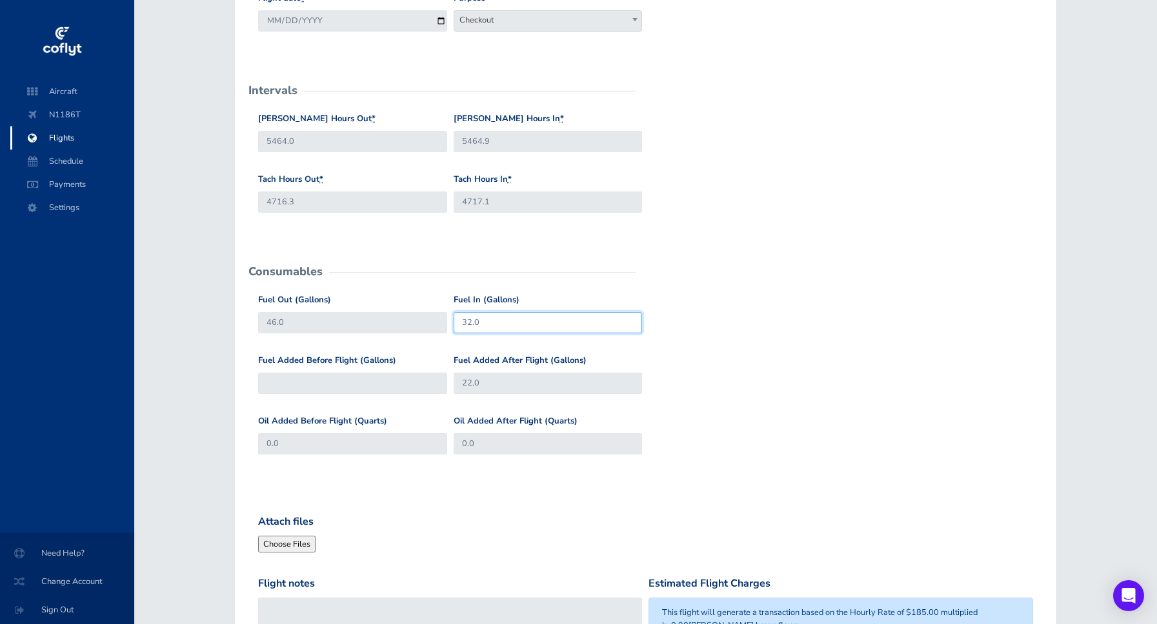
click at [504, 324] on input "32.0" at bounding box center [547, 322] width 189 height 21
type input "3"
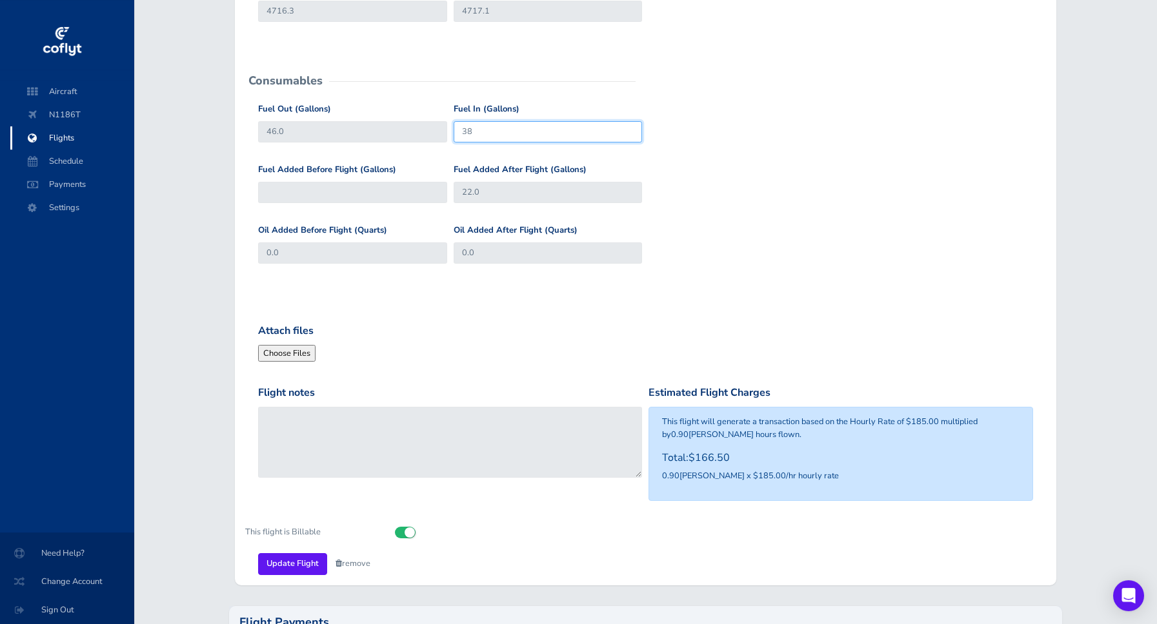
scroll to position [515, 0]
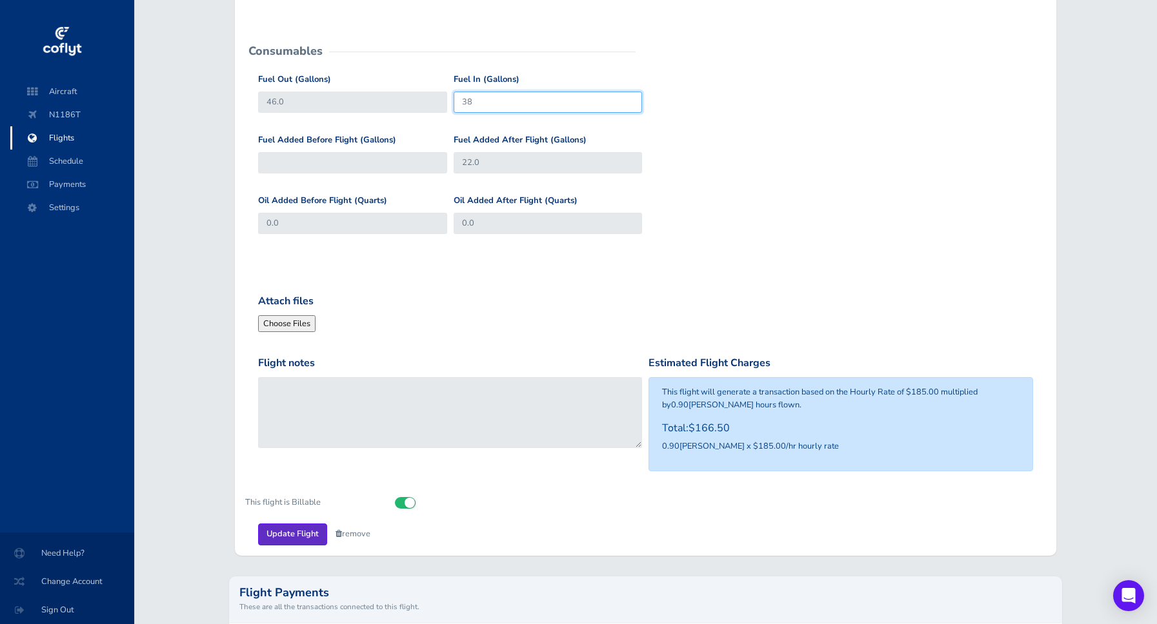
type input "38"
click at [283, 532] on input "Update Flight" at bounding box center [292, 534] width 69 height 21
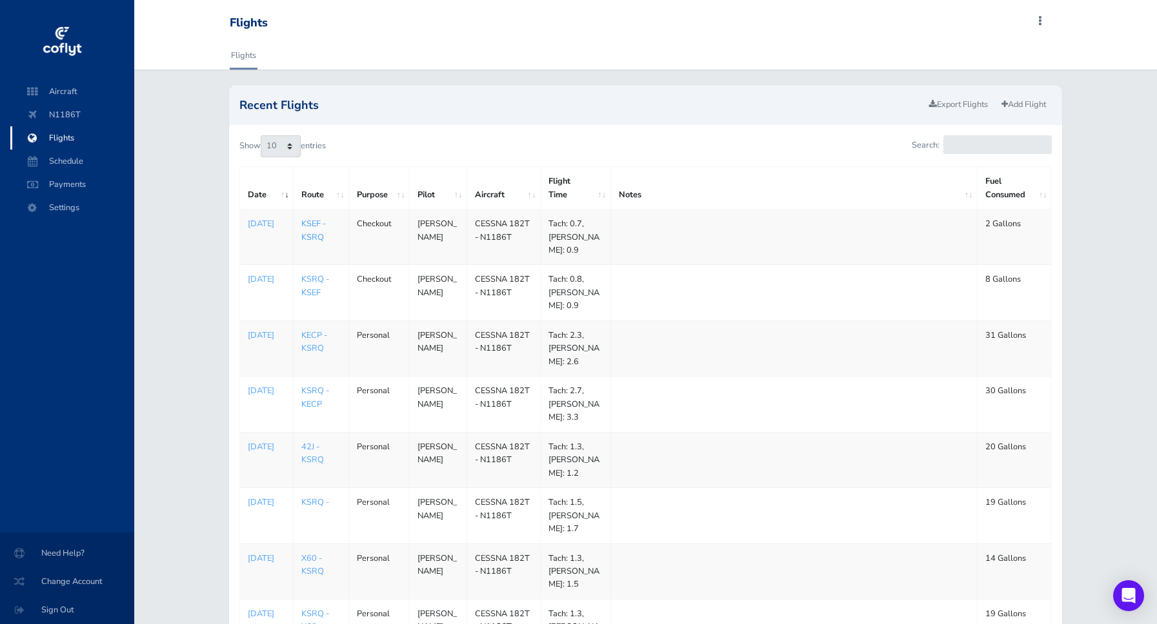
click at [317, 227] on link "KSEF - KSRQ" at bounding box center [313, 230] width 25 height 25
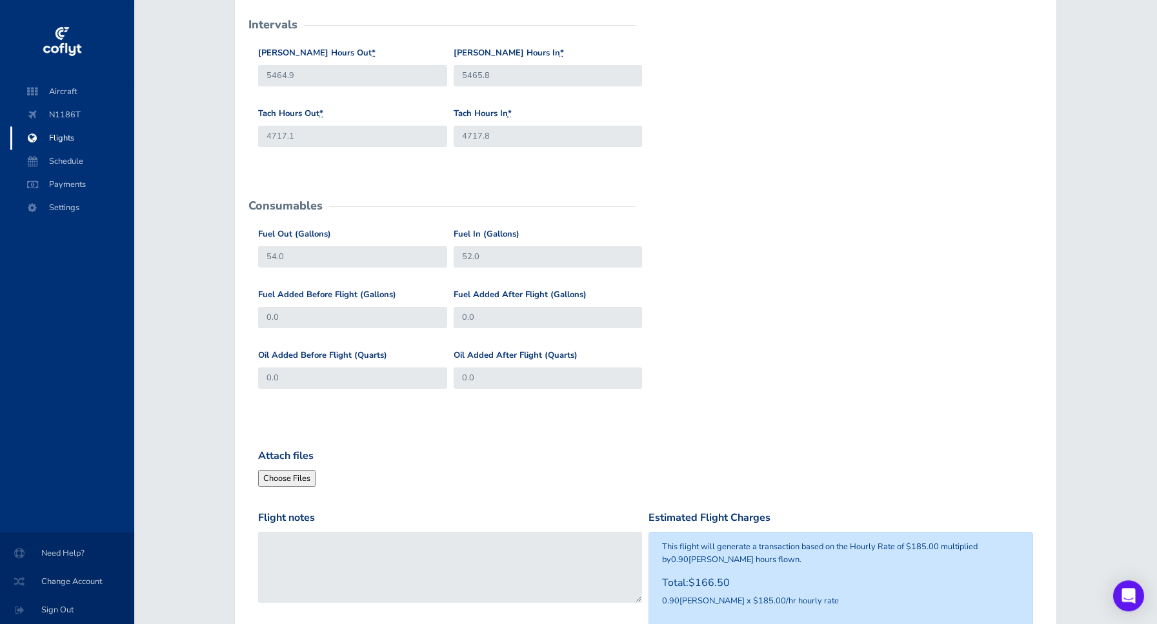
scroll to position [368, 0]
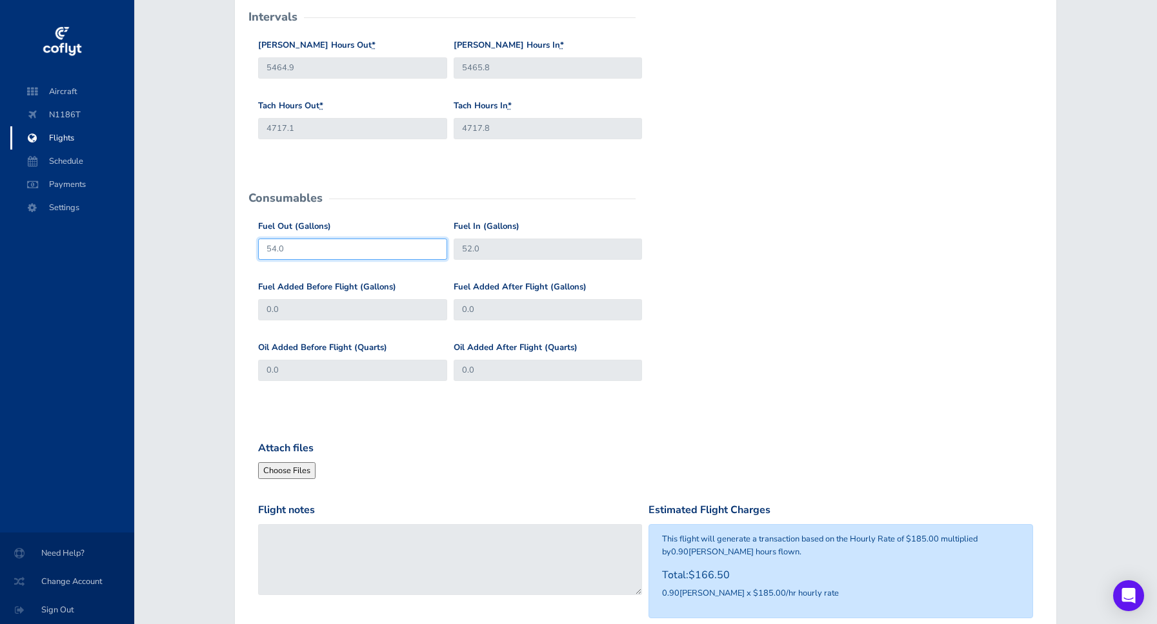
click at [321, 248] on input "54.0" at bounding box center [352, 249] width 189 height 21
type input "5"
type input "60"
click at [486, 407] on form "General Departure Airport KSEF KSEF Destination Airport KSRQ KSRQ Pilot * [PERS…" at bounding box center [645, 234] width 801 height 917
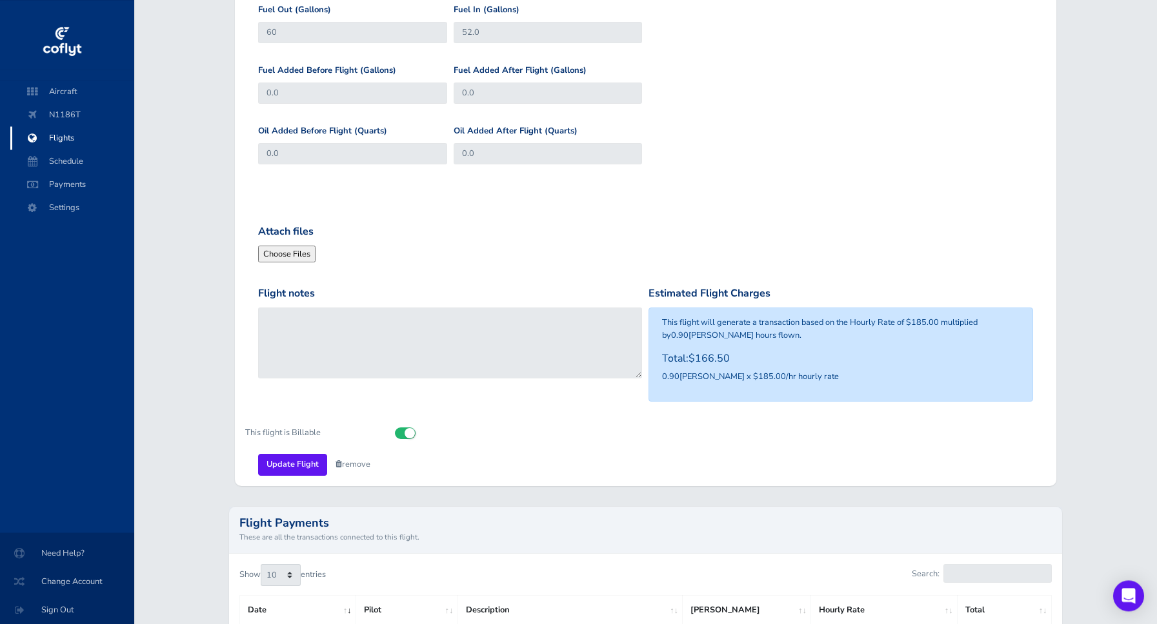
scroll to position [588, 0]
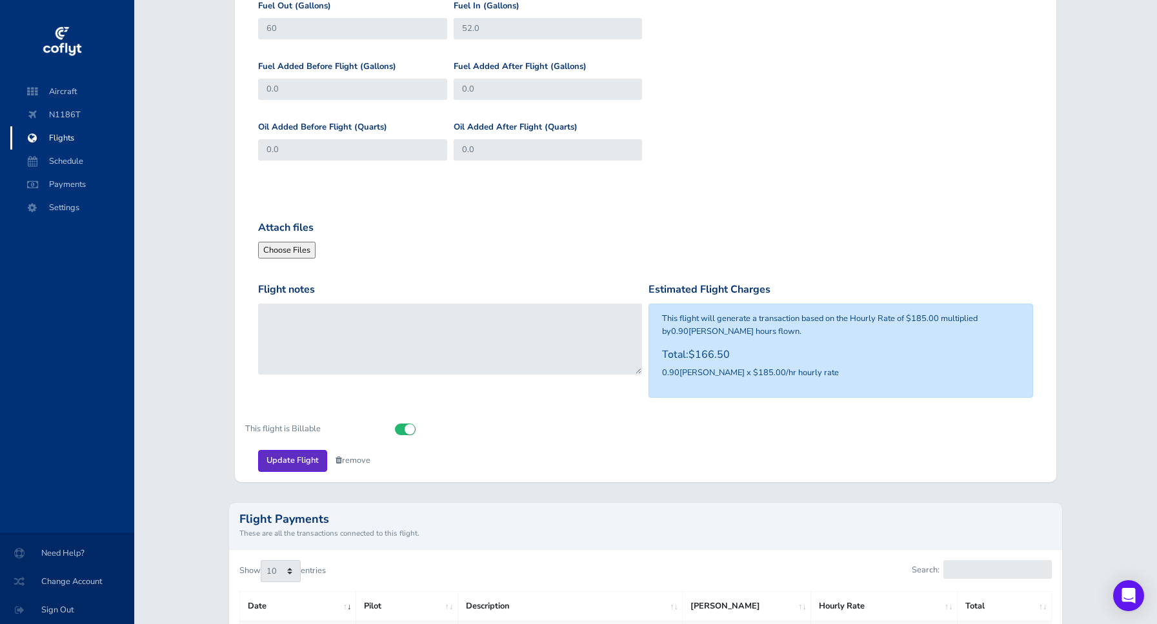
click at [295, 460] on input "Update Flight" at bounding box center [292, 460] width 69 height 21
